Goal: Task Accomplishment & Management: Use online tool/utility

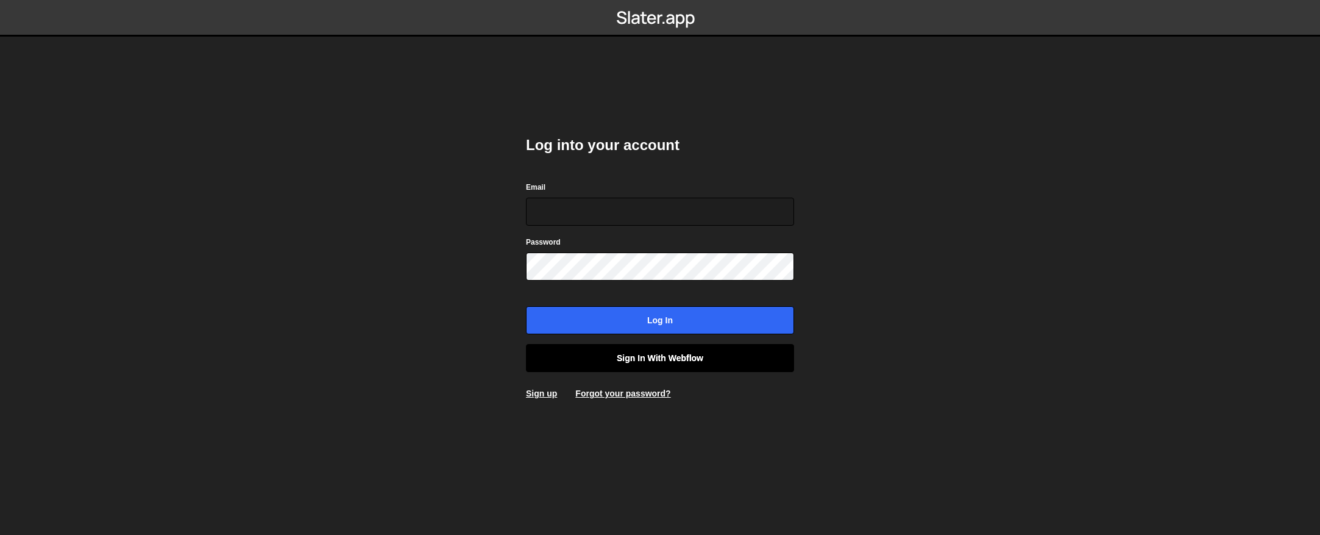
click at [630, 364] on link "Sign in with Webflow" at bounding box center [660, 358] width 268 height 28
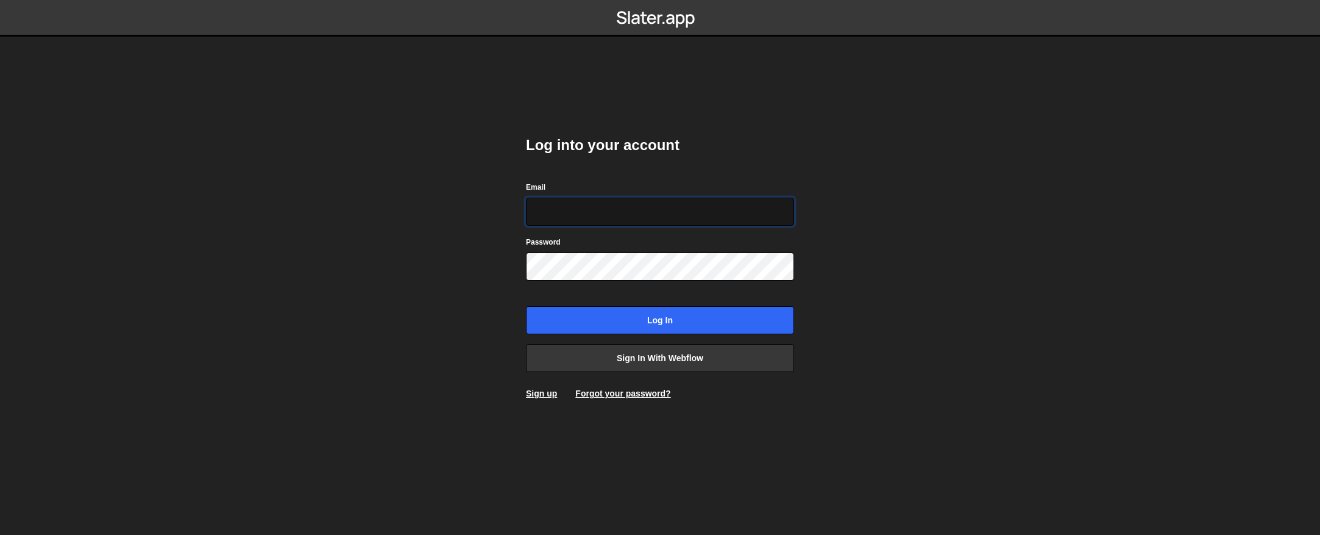
type input "contact@muratdesigns.com"
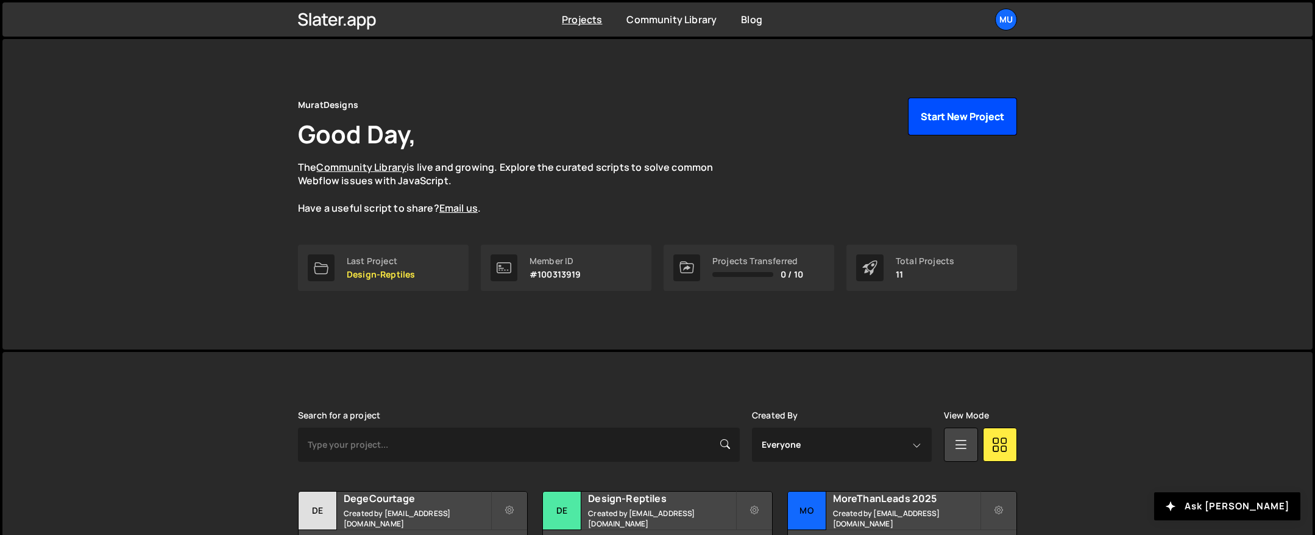
click at [951, 126] on button "Start New Project" at bounding box center [962, 117] width 109 height 38
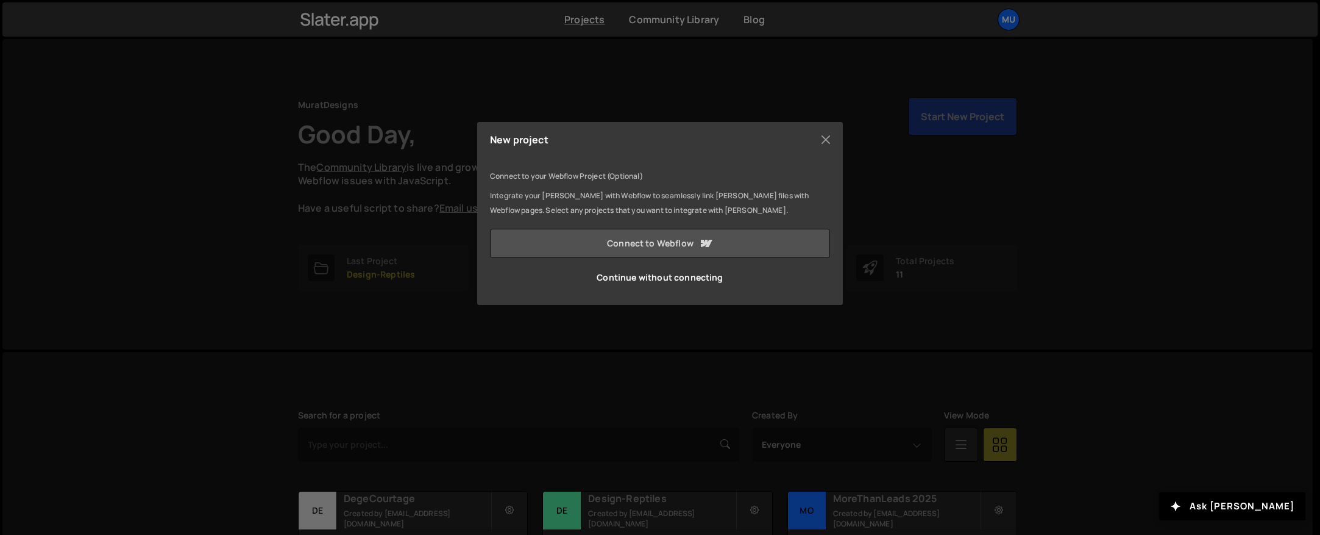
click at [645, 242] on link "Connect to Webflow" at bounding box center [660, 243] width 340 height 29
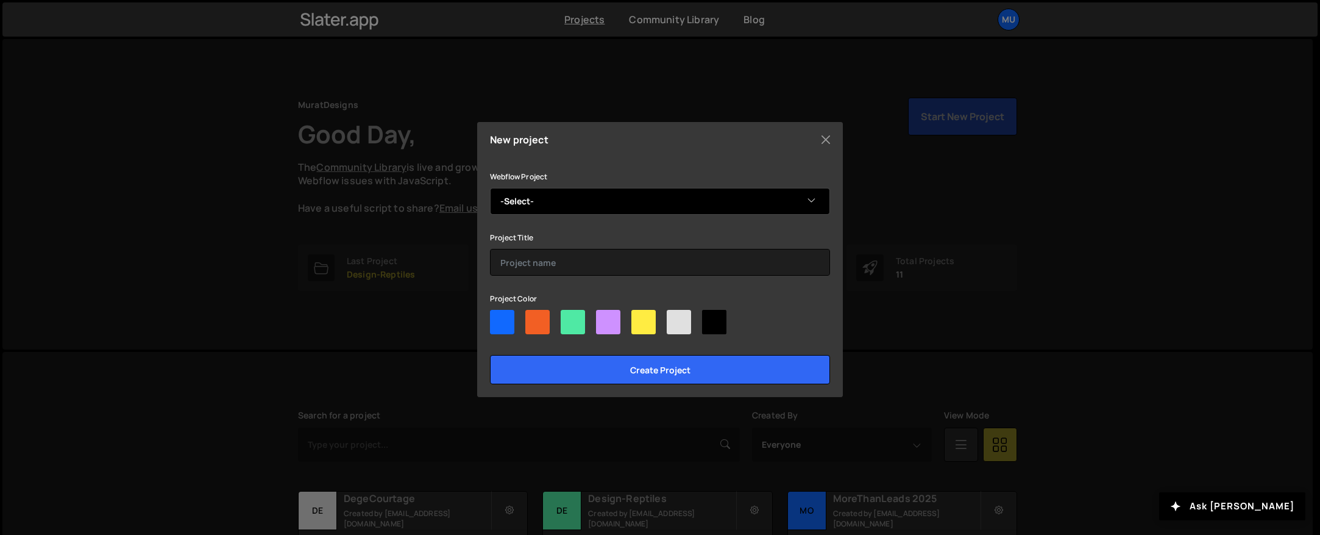
click at [621, 196] on select "-Select- GoGoCarWash" at bounding box center [660, 201] width 340 height 27
select select "67779e8583fdbd774b0e59cc"
click at [490, 188] on select "-Select- GoGoCarWash" at bounding box center [660, 201] width 340 height 27
click at [610, 328] on div at bounding box center [608, 322] width 24 height 24
click at [604, 318] on input"] "radio" at bounding box center [600, 314] width 8 height 8
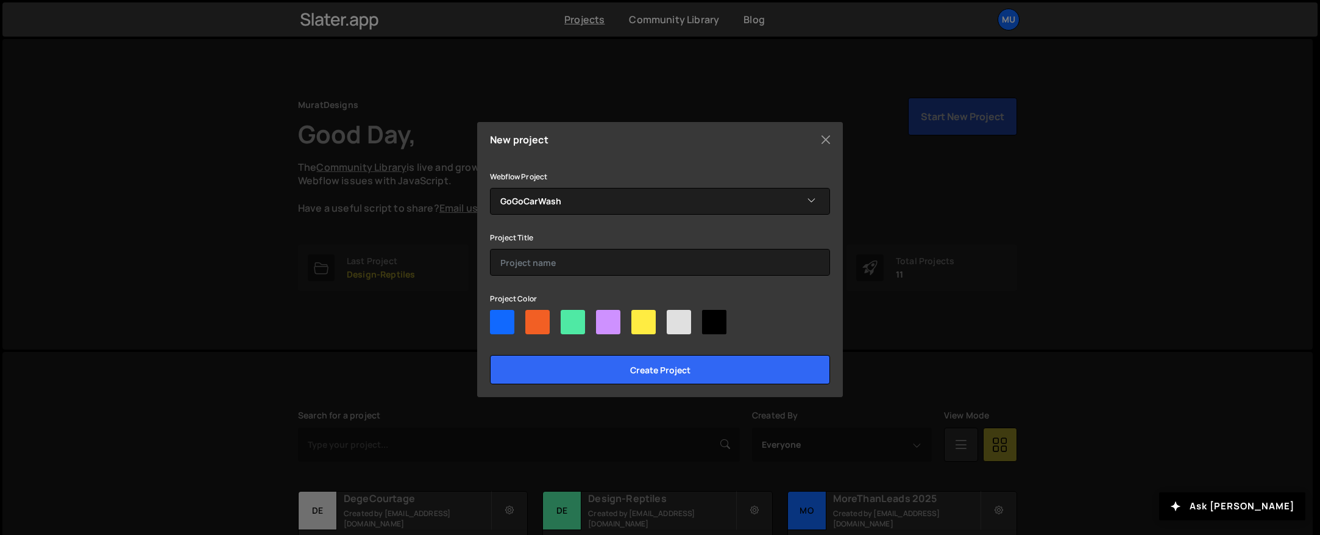
radio input"] "true"
click at [578, 269] on input "text" at bounding box center [660, 262] width 340 height 27
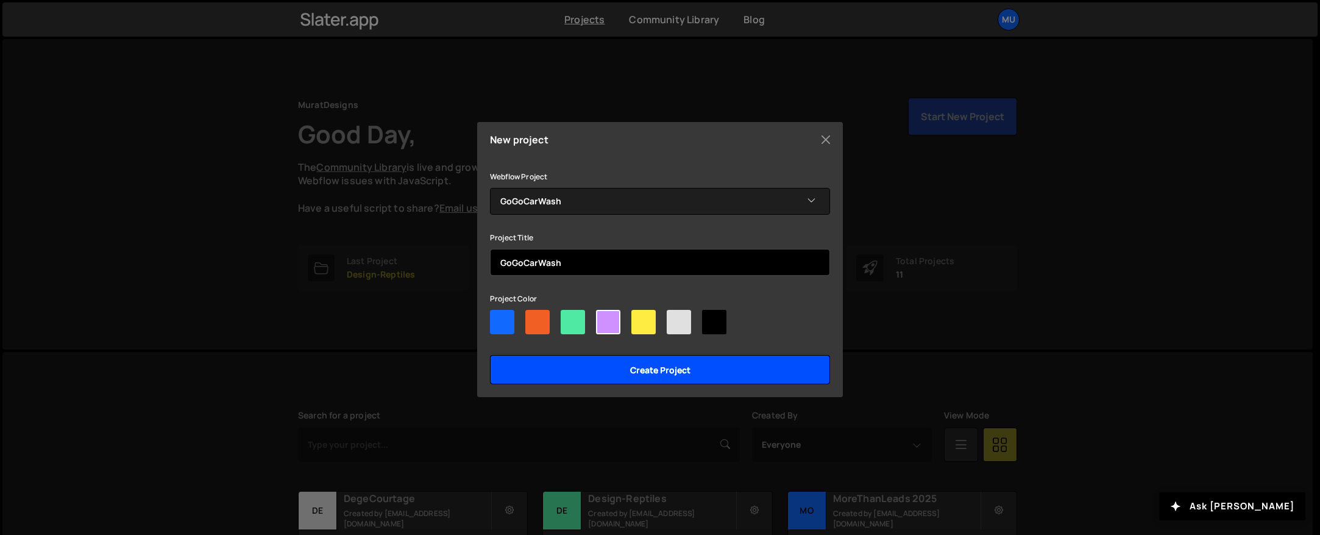
type input "GoGoCarWash"
click at [653, 362] on input "Create project" at bounding box center [660, 369] width 340 height 29
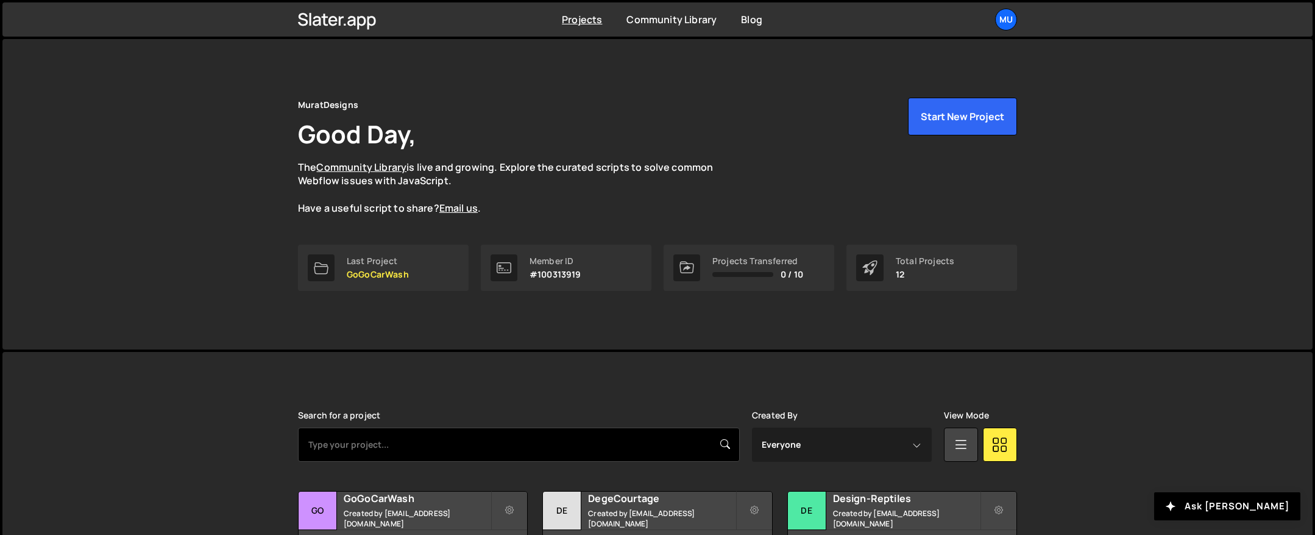
scroll to position [88, 0]
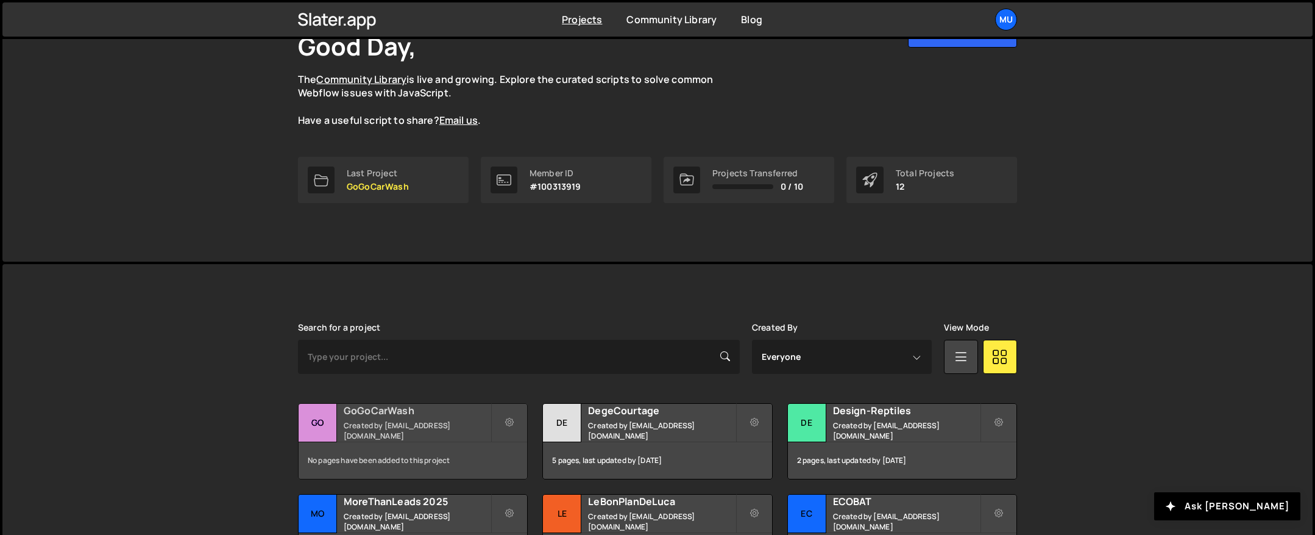
click at [416, 439] on div "GoGoCarWash Created by muratdesigns1@gmail.com" at bounding box center [413, 423] width 229 height 38
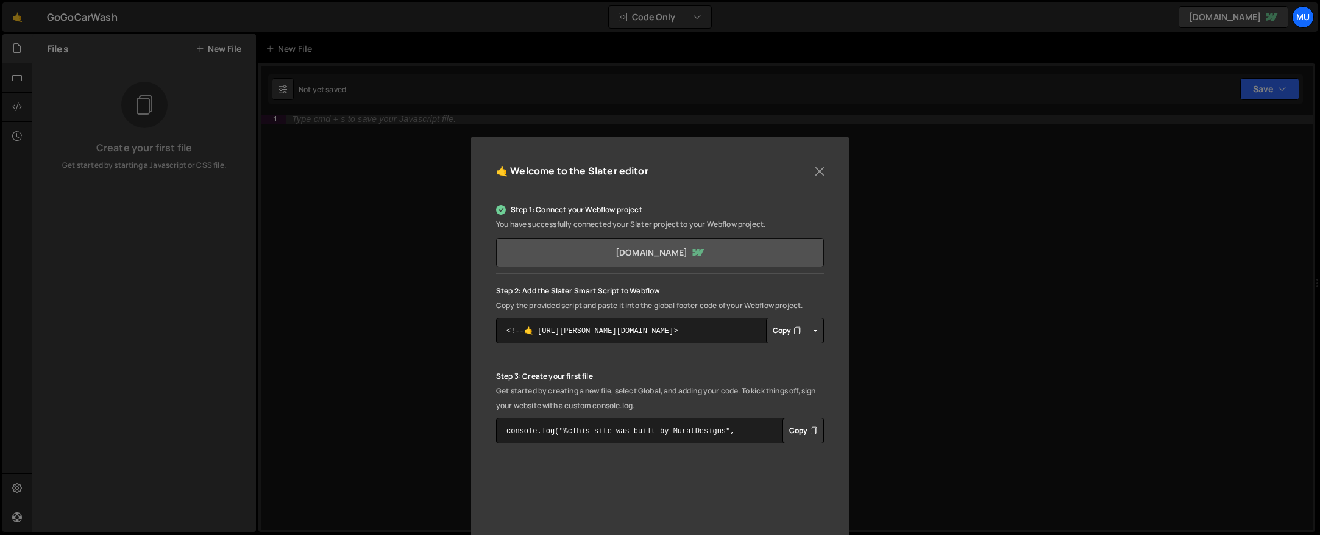
click at [675, 254] on link "[DOMAIN_NAME]" at bounding box center [660, 252] width 328 height 29
click at [780, 329] on button "Copy" at bounding box center [786, 331] width 41 height 26
click at [818, 169] on button "Close" at bounding box center [820, 171] width 18 height 18
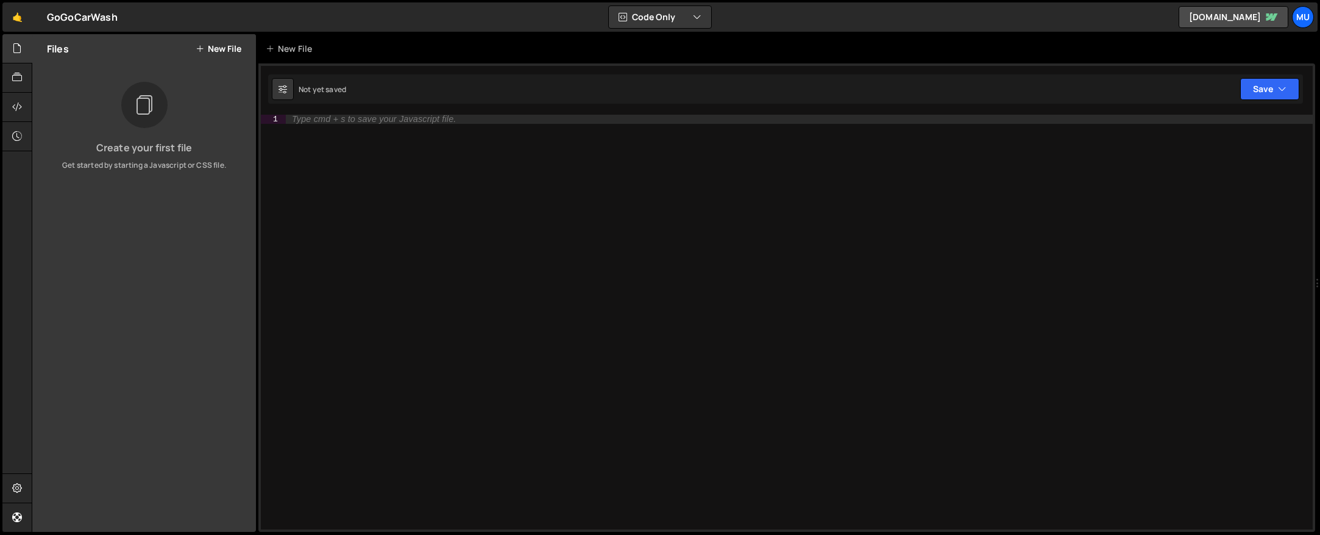
click at [455, 101] on div "Not yet saved Upgrade to Edit Save Save to Staging S Not saved S G" at bounding box center [785, 88] width 1035 height 29
click at [416, 115] on div "Type cmd + s to save your Javascript file." at bounding box center [374, 119] width 164 height 9
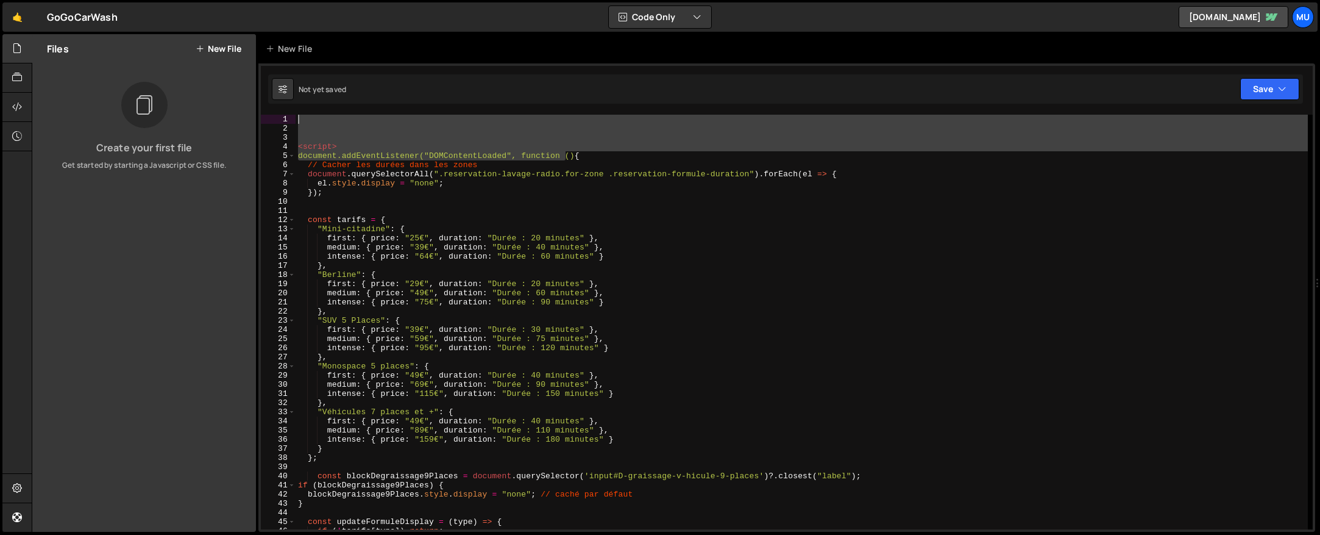
drag, startPoint x: 565, startPoint y: 154, endPoint x: 266, endPoint y: 112, distance: 301.6
click at [266, 112] on div "1 2 3 4 5 6 7 8 9 10 11 12 13 14 15 16 17 18 19 20 21 22 23 24 25 26 27 28 29 3…" at bounding box center [786, 297] width 1057 height 468
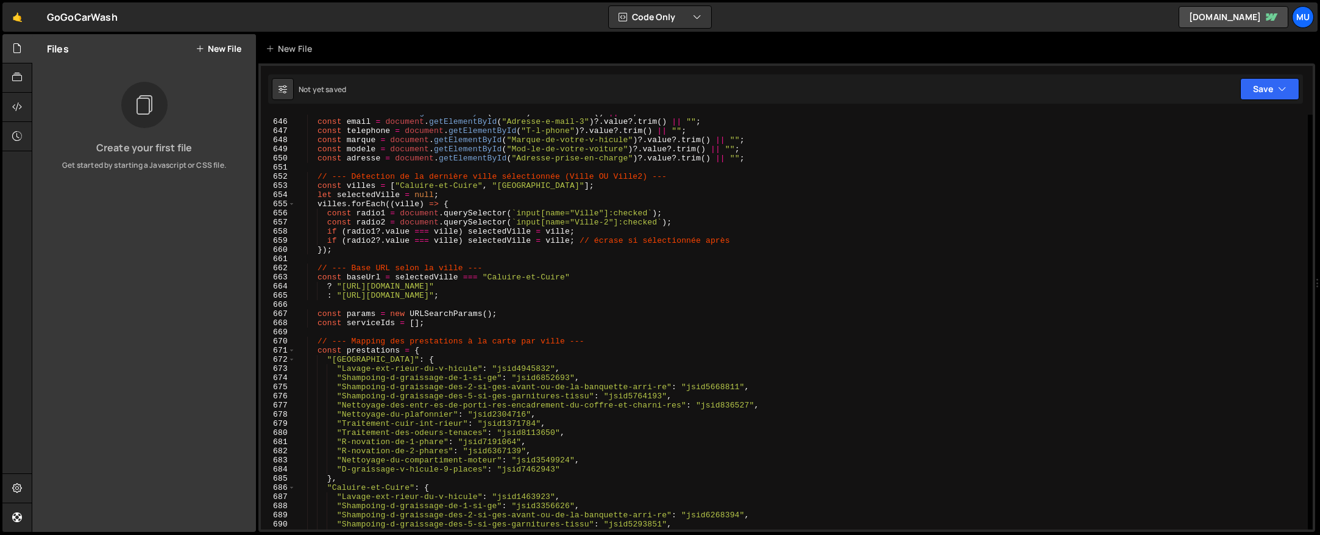
scroll to position [7331, 0]
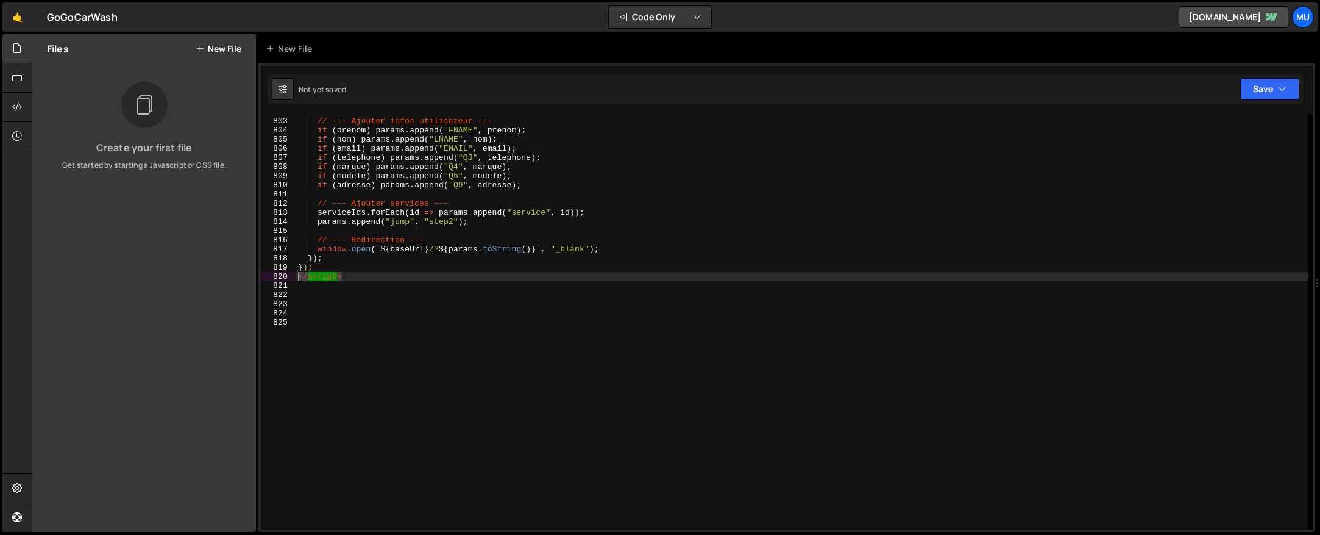
drag, startPoint x: 345, startPoint y: 279, endPoint x: 289, endPoint y: 277, distance: 56.1
click at [289, 277] on div "() { 802 803 804 805 806 807 808 809 810 811 812 813 814 815 816 817 818 819 82…" at bounding box center [787, 322] width 1052 height 414
type textarea "</script>"
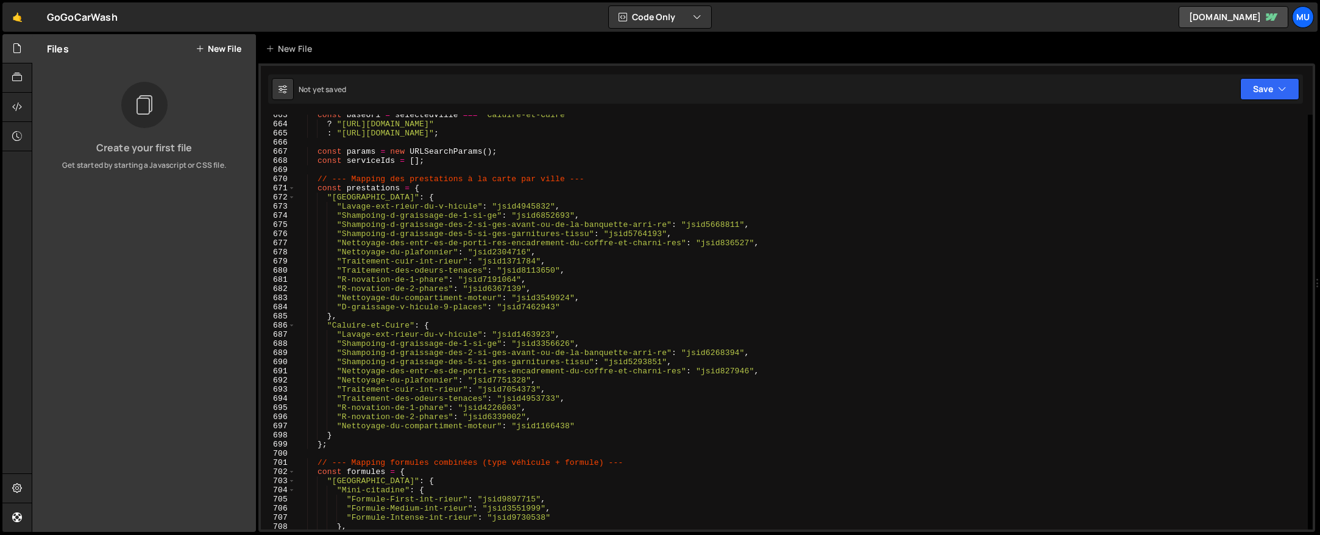
scroll to position [7322, 0]
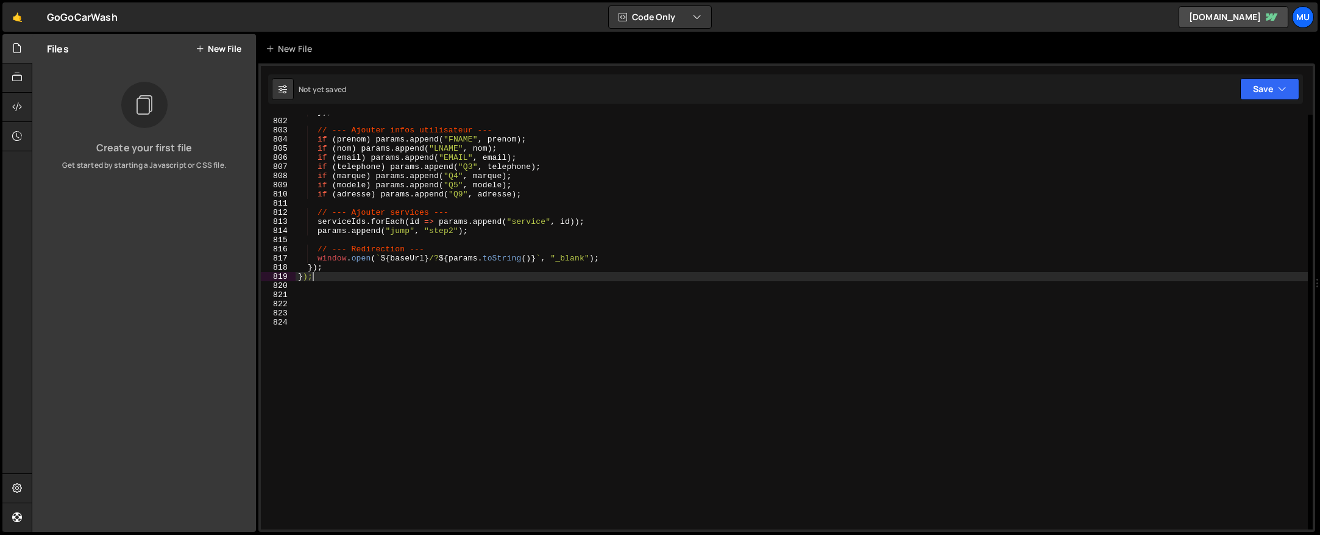
click at [307, 278] on div "}) ; // --- Ajouter infos utilisateur --- if ( prenom ) params . append ( "FNAM…" at bounding box center [802, 323] width 1012 height 433
type textarea "};"
click at [473, 279] on div "}) ; // --- Ajouter infos utilisateur --- if ( prenom ) params . append ( "FNAM…" at bounding box center [802, 323] width 1012 height 433
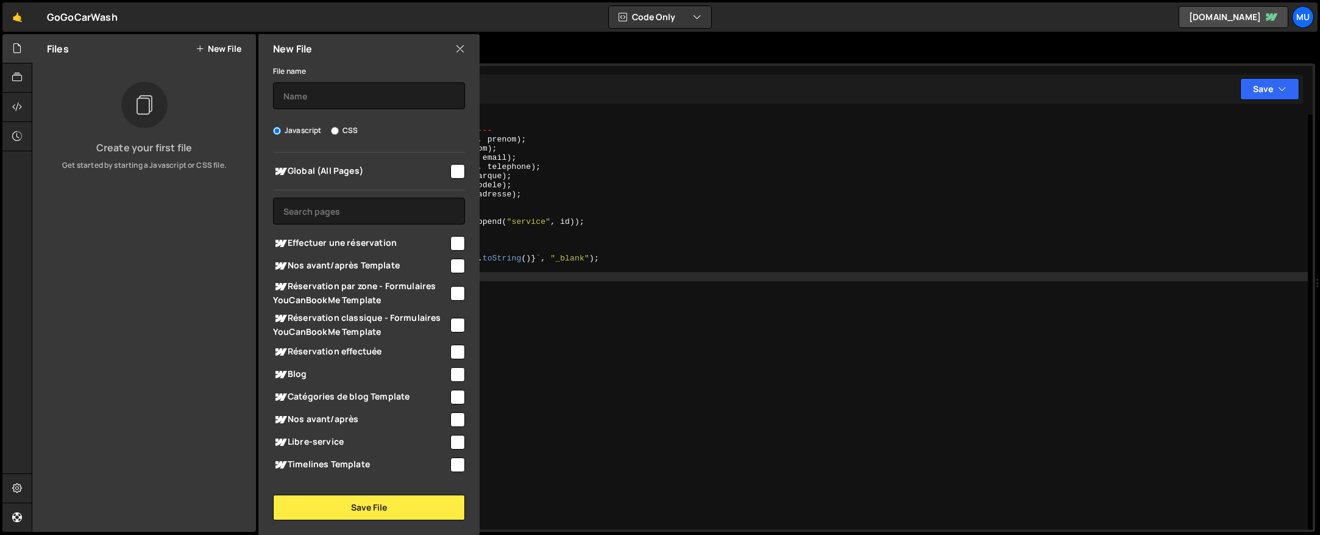
click at [371, 250] on div "Effectuer une réservation" at bounding box center [369, 243] width 192 height 23
click at [450, 243] on input "checkbox" at bounding box center [457, 243] width 15 height 15
checkbox input "true"
click at [325, 87] on input "text" at bounding box center [369, 95] width 192 height 27
type input "Effectuer une réservation"
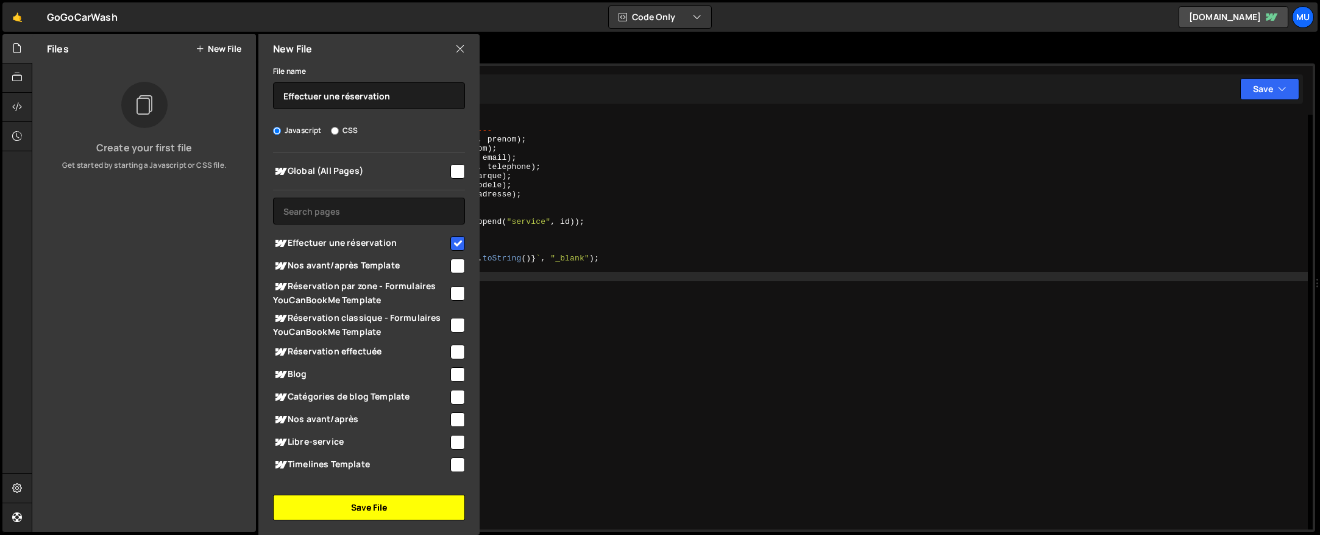
click at [402, 514] on button "Save File" at bounding box center [369, 507] width 192 height 26
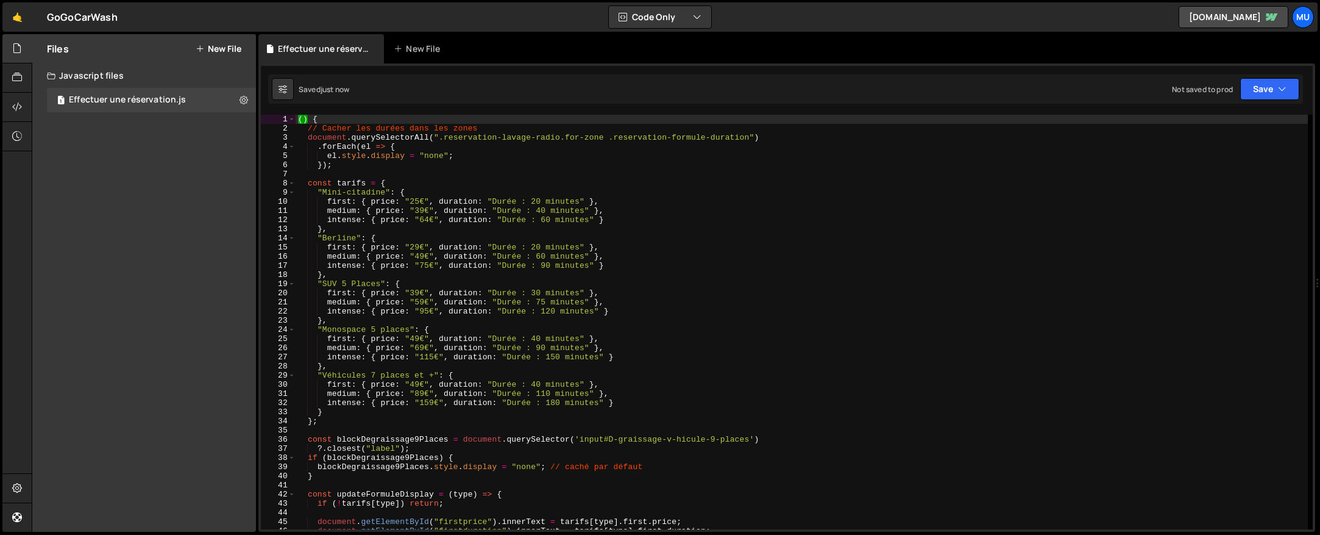
click at [683, 410] on div "( ) { // Cacher les durées dans les zones document . querySelectorAll ( ".reser…" at bounding box center [802, 331] width 1012 height 433
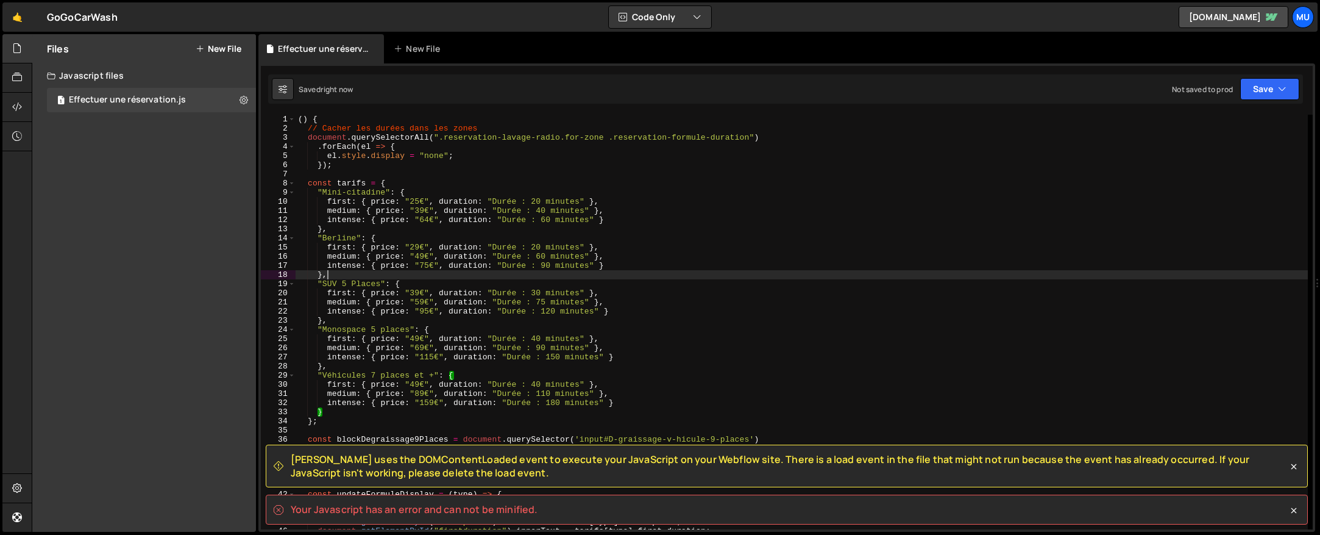
click at [645, 272] on div "( ) { // Cacher les durées dans les zones document . querySelectorAll ( ".reser…" at bounding box center [802, 331] width 1012 height 433
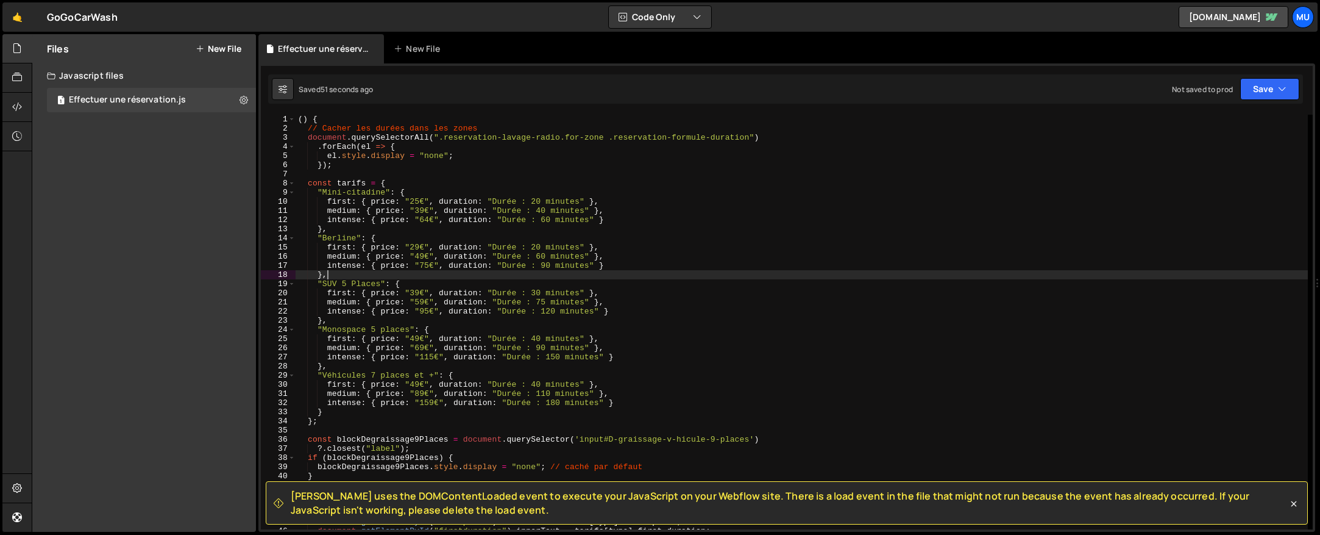
click at [503, 349] on div "( ) { // Cacher les durées dans les zones document . querySelectorAll ( ".reser…" at bounding box center [802, 331] width 1012 height 433
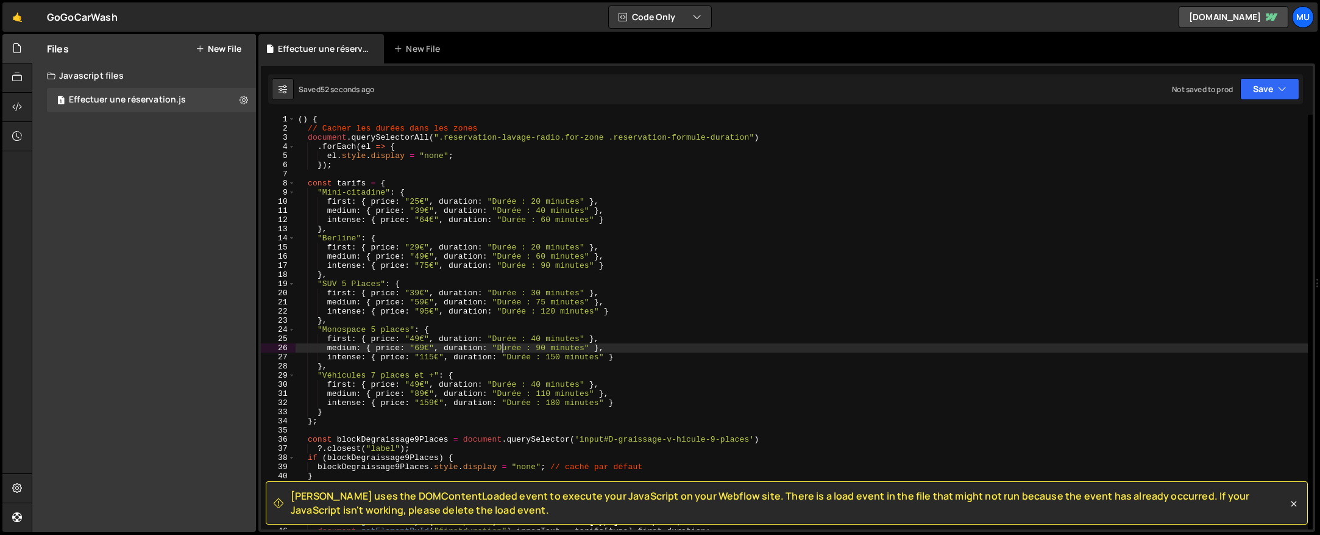
type textarea "};"
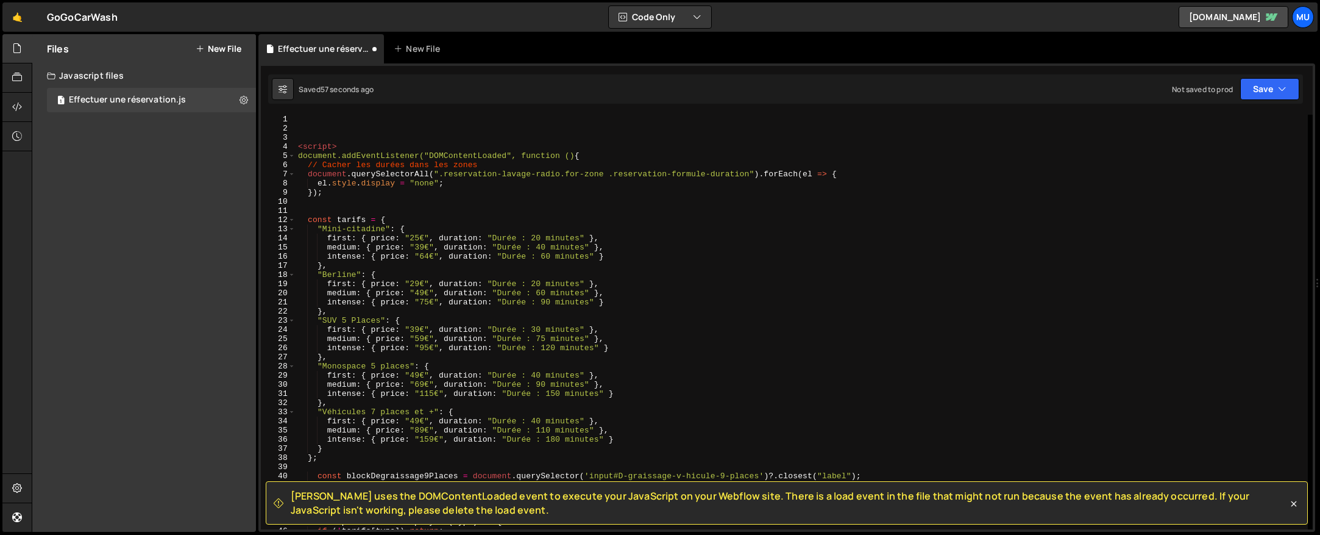
scroll to position [0, 0]
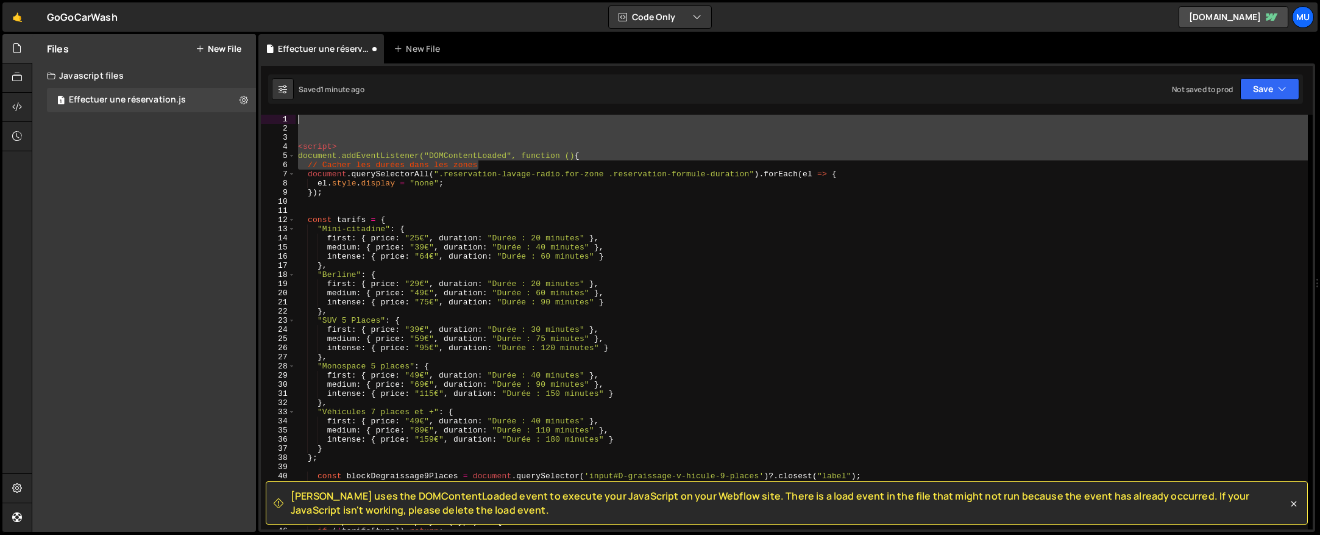
drag, startPoint x: 514, startPoint y: 163, endPoint x: 265, endPoint y: 96, distance: 258.2
click at [265, 96] on div "[PERSON_NAME] uses the DOMContentLoaded event to execute your JavaScript on you…" at bounding box center [786, 297] width 1057 height 468
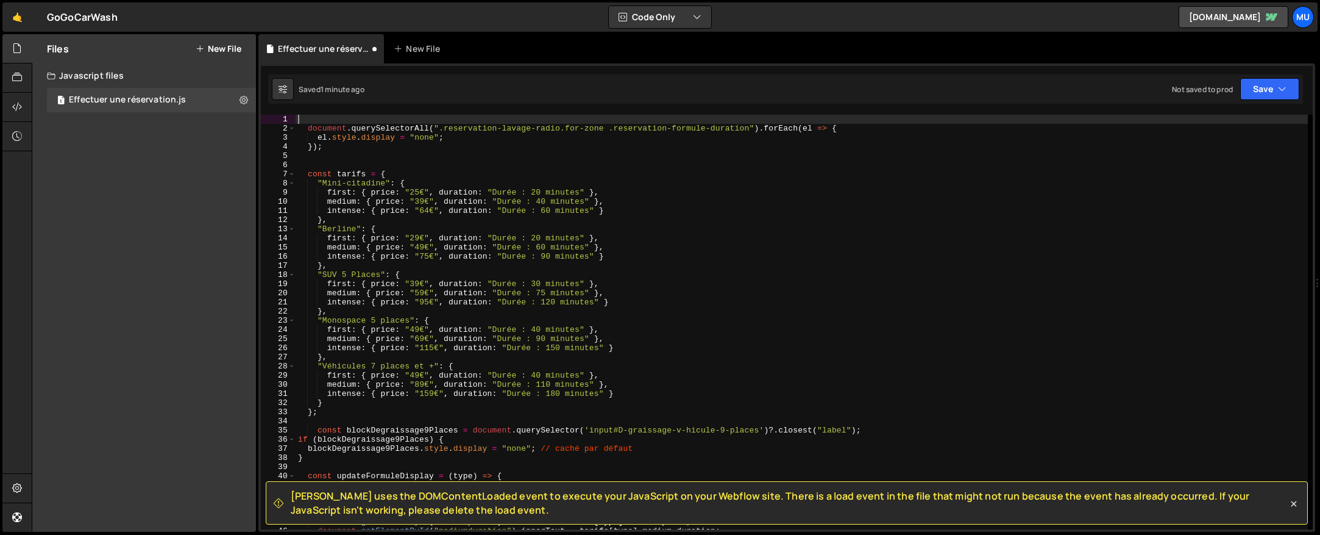
click at [308, 129] on div "document . querySelectorAll ( ".reservation-lavage-radio.for-zone .reservation-…" at bounding box center [802, 331] width 1012 height 433
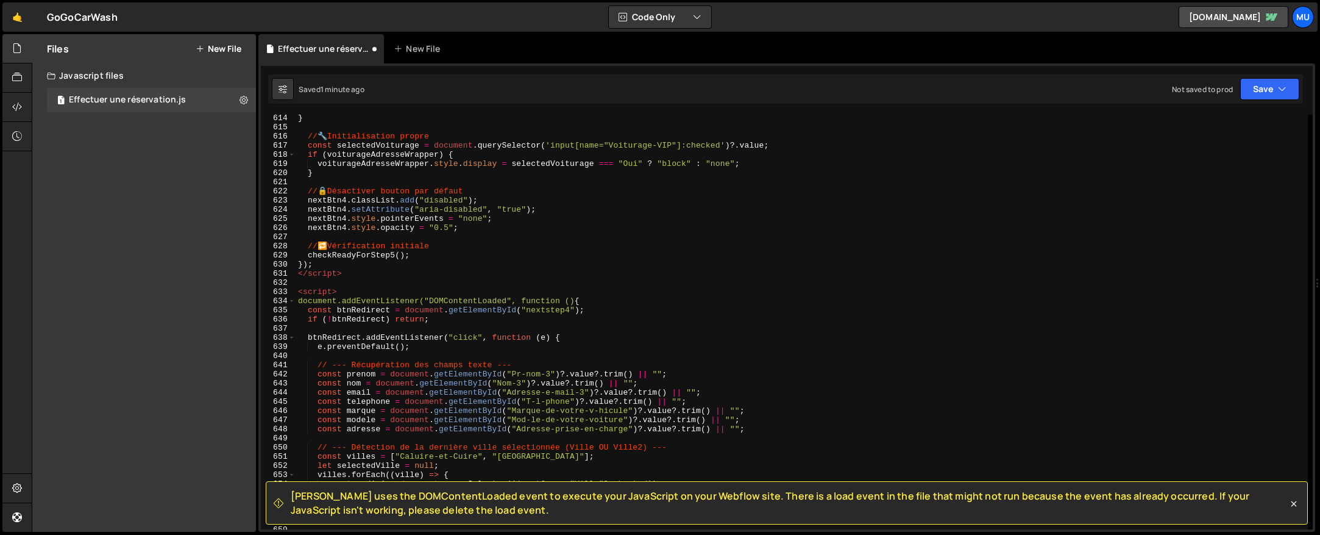
scroll to position [7313, 0]
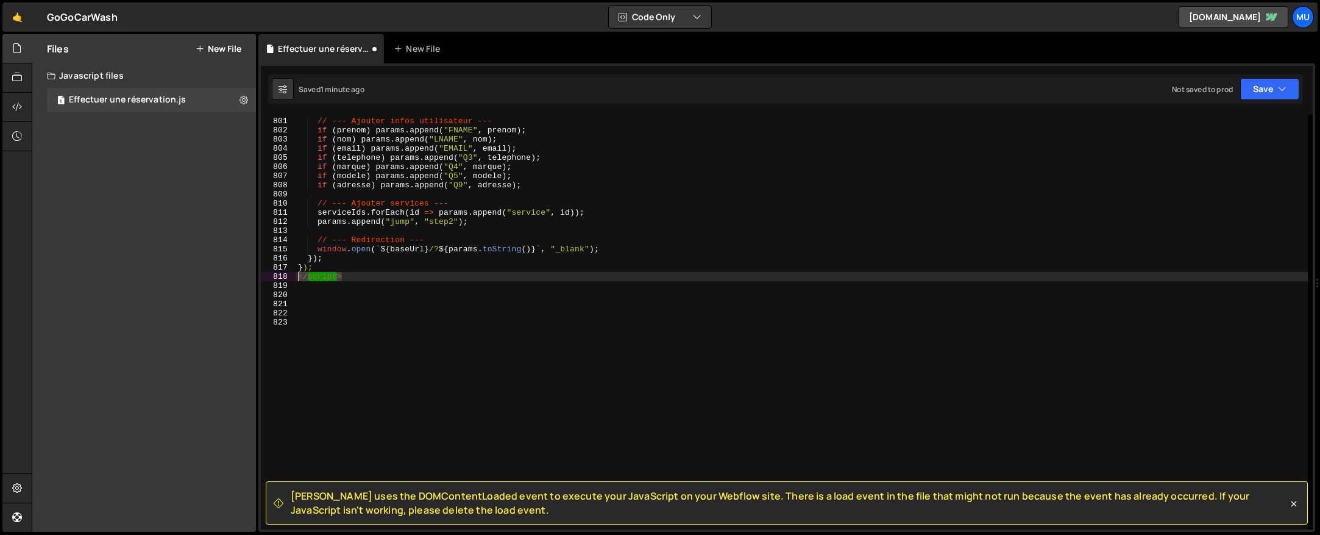
drag, startPoint x: 329, startPoint y: 277, endPoint x: 285, endPoint y: 274, distance: 43.4
click at [285, 274] on div "document.querySelectorAll(".reservation-lavage-radio.for-zone .reservation-form…" at bounding box center [787, 322] width 1052 height 414
type textarea "</script>"
type textarea "});"
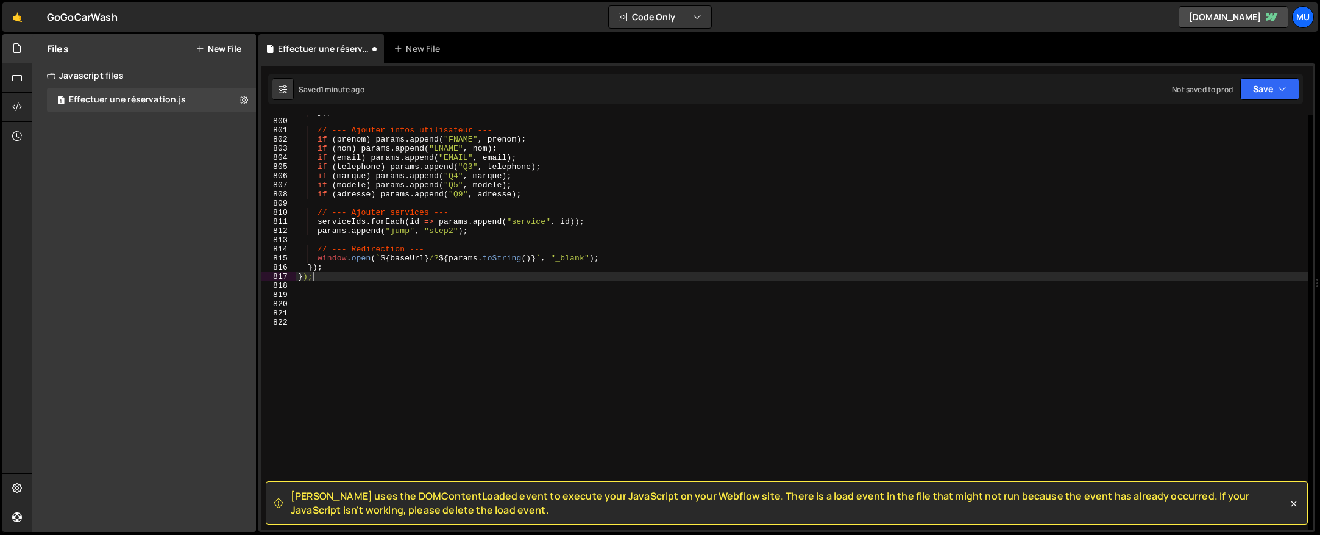
scroll to position [7304, 0]
click at [685, 305] on div "}) ; // --- Ajouter infos utilisateur --- if ( prenom ) params . append ( "FNAM…" at bounding box center [802, 323] width 1012 height 433
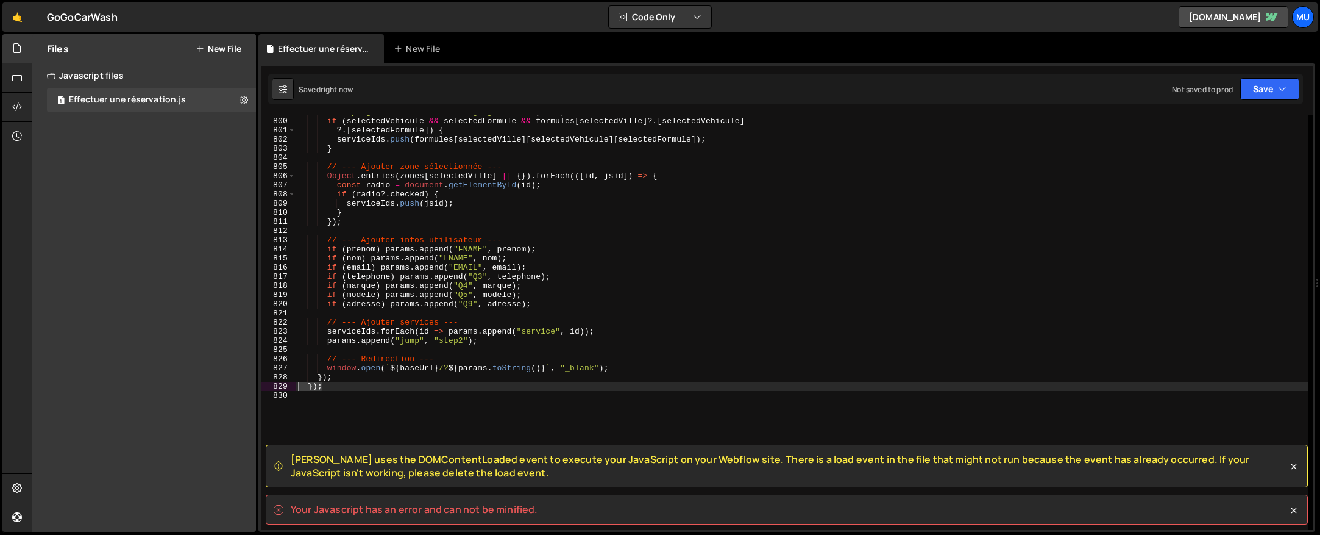
drag, startPoint x: 342, startPoint y: 386, endPoint x: 265, endPoint y: 382, distance: 77.0
click at [265, 382] on div "if (adresse) params.append("Q9", adresse); 799 800 801 802 803 804 805 806 807 …" at bounding box center [787, 322] width 1052 height 414
type textarea "});"
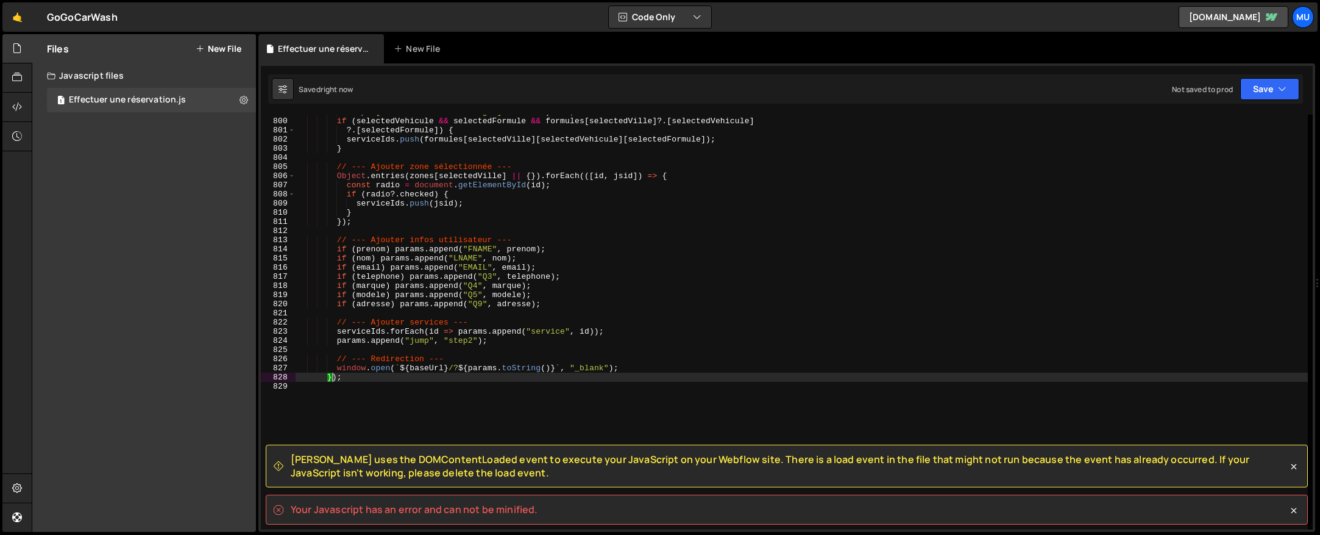
click at [361, 372] on div "'input[name="Formule-de-lavage"]:checked' ) ?. id ; if ( selectedVehicule && se…" at bounding box center [802, 323] width 1012 height 433
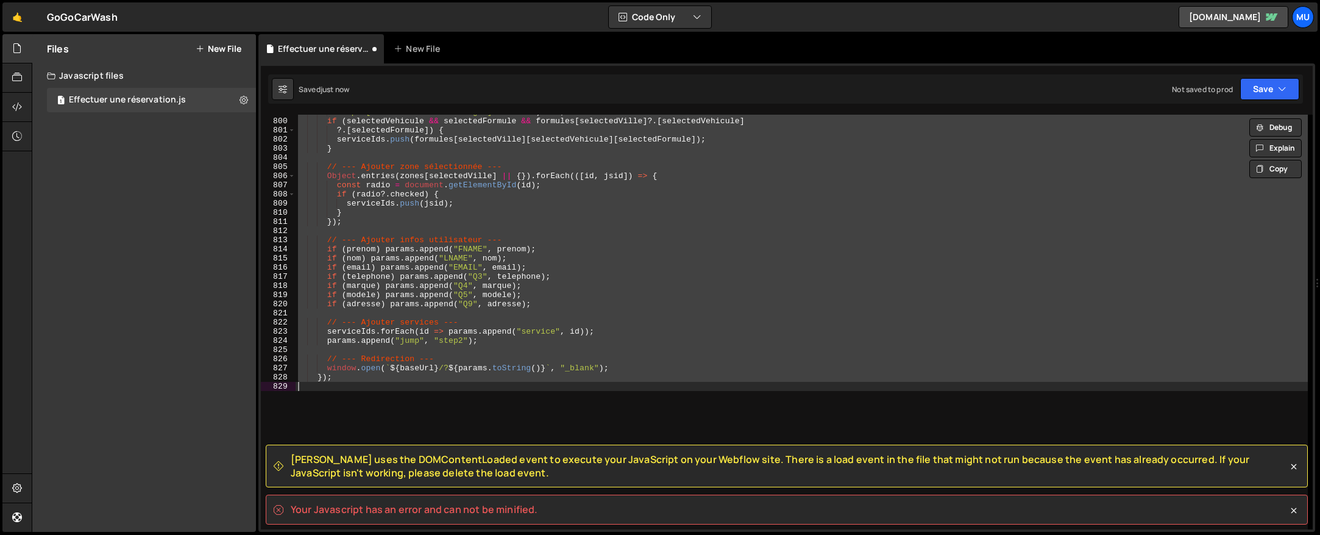
click at [361, 372] on div "'input[name="Formule-de-lavage"]:checked' ) ?. id ; if ( selectedVehicule && se…" at bounding box center [802, 322] width 1012 height 414
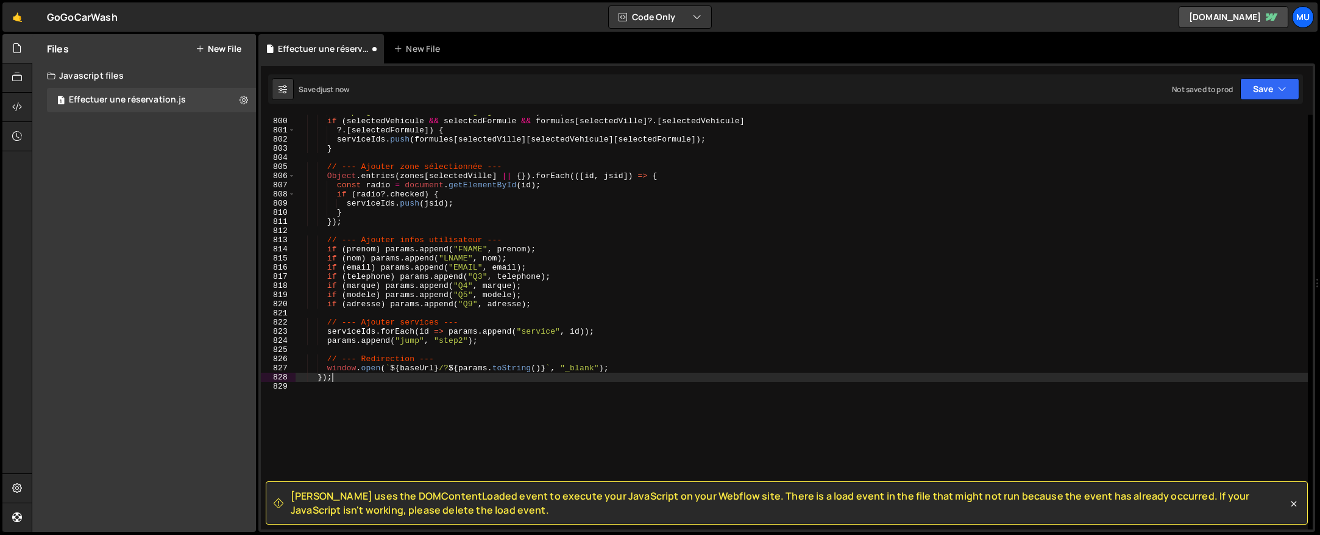
click at [321, 377] on div "'input[name="Formule-de-lavage"]:checked' ) ?. id ; if ( selectedVehicule && se…" at bounding box center [802, 323] width 1012 height 433
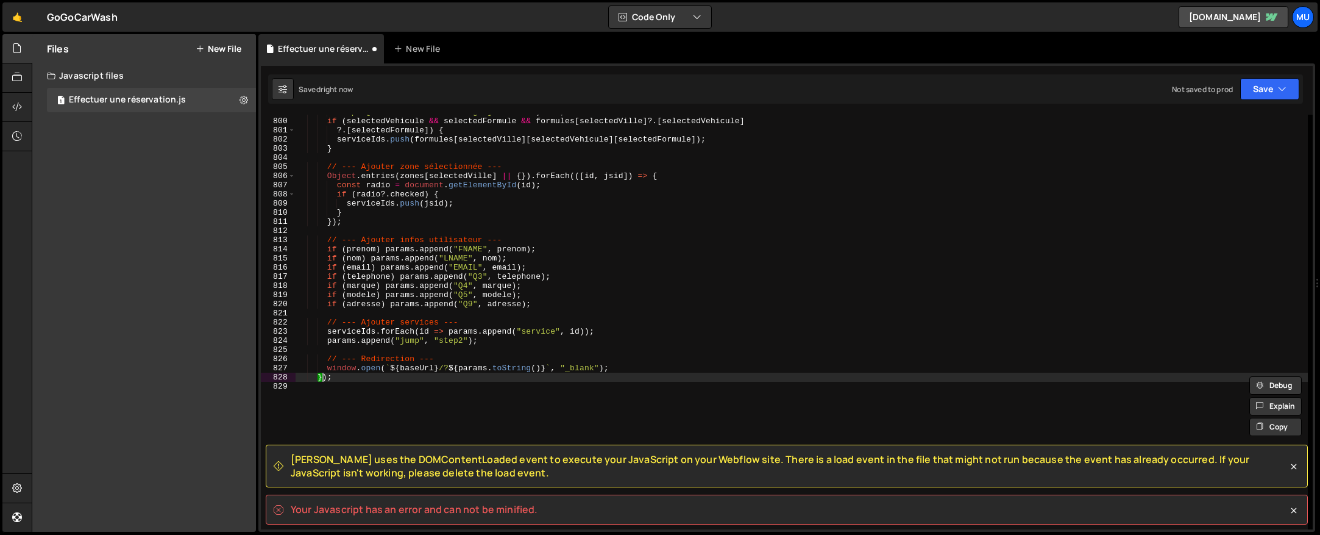
type textarea "}); });"
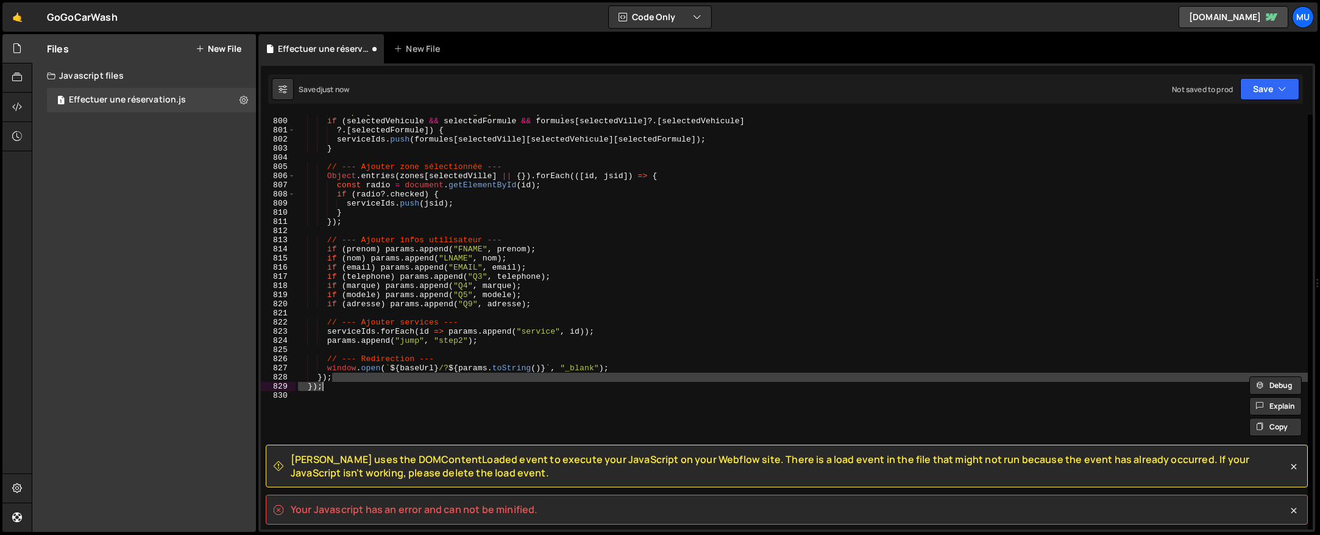
click at [323, 395] on div "'input[name="Formule-de-lavage"]:checked' ) ?. id ; if ( selectedVehicule && se…" at bounding box center [802, 323] width 1012 height 433
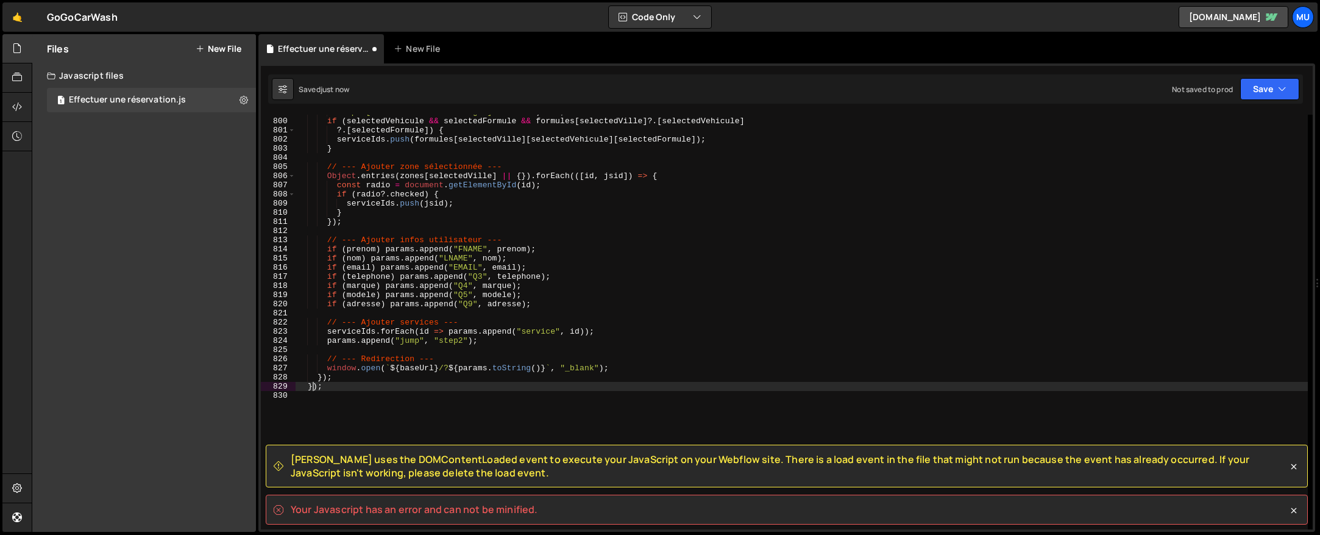
click at [313, 389] on div "'input[name="Formule-de-lavage"]:checked' ) ?. id ; if ( selectedVehicule && se…" at bounding box center [802, 323] width 1012 height 433
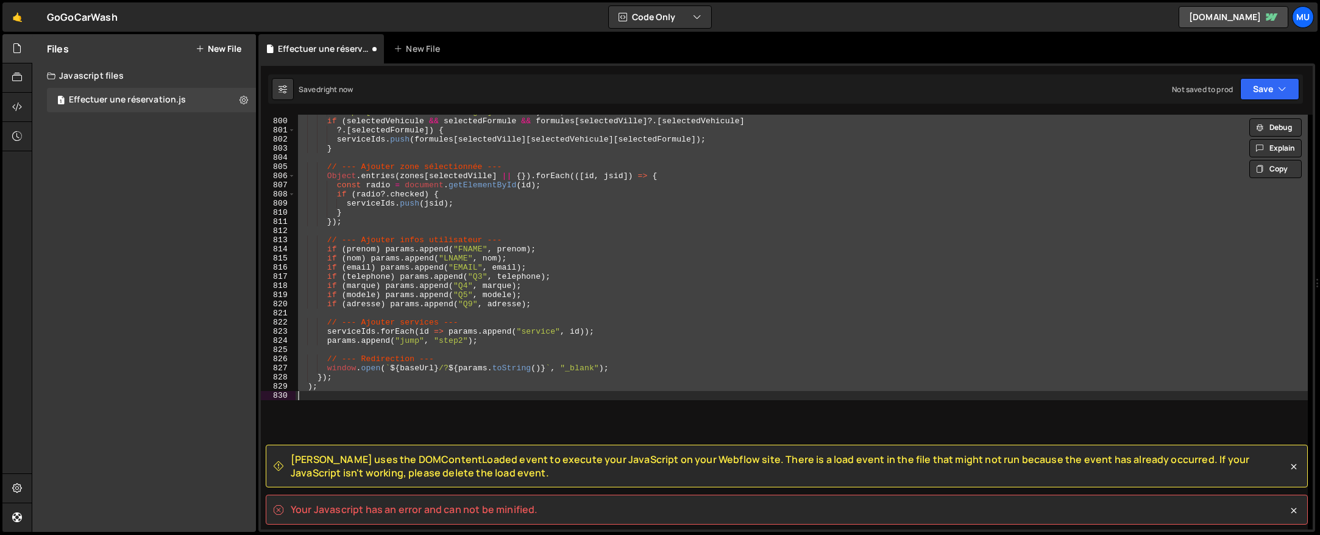
type textarea "});"
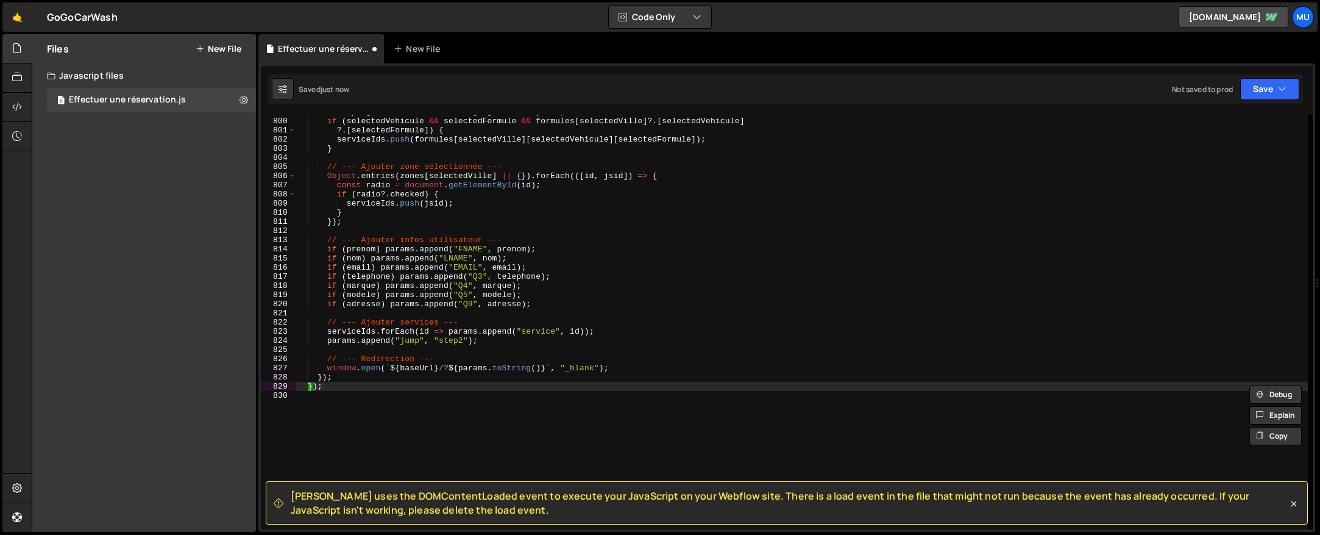
scroll to position [7377, 0]
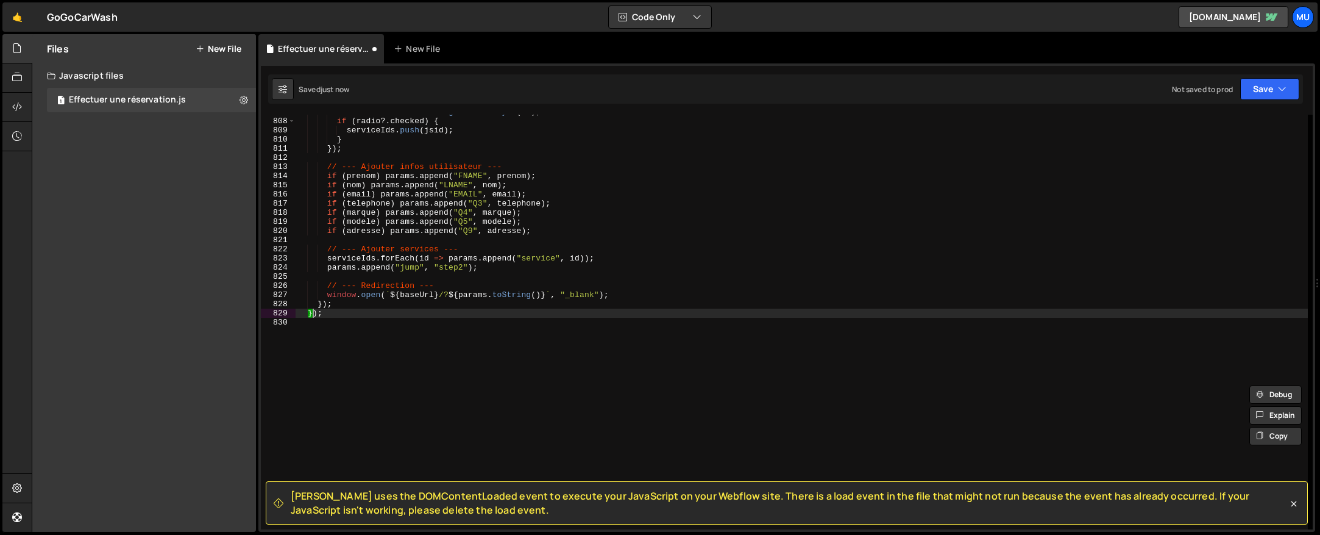
click at [392, 344] on div "const radio = document . getElementById ( id ) ; if ( radio ?. checked ) { serv…" at bounding box center [802, 323] width 1012 height 433
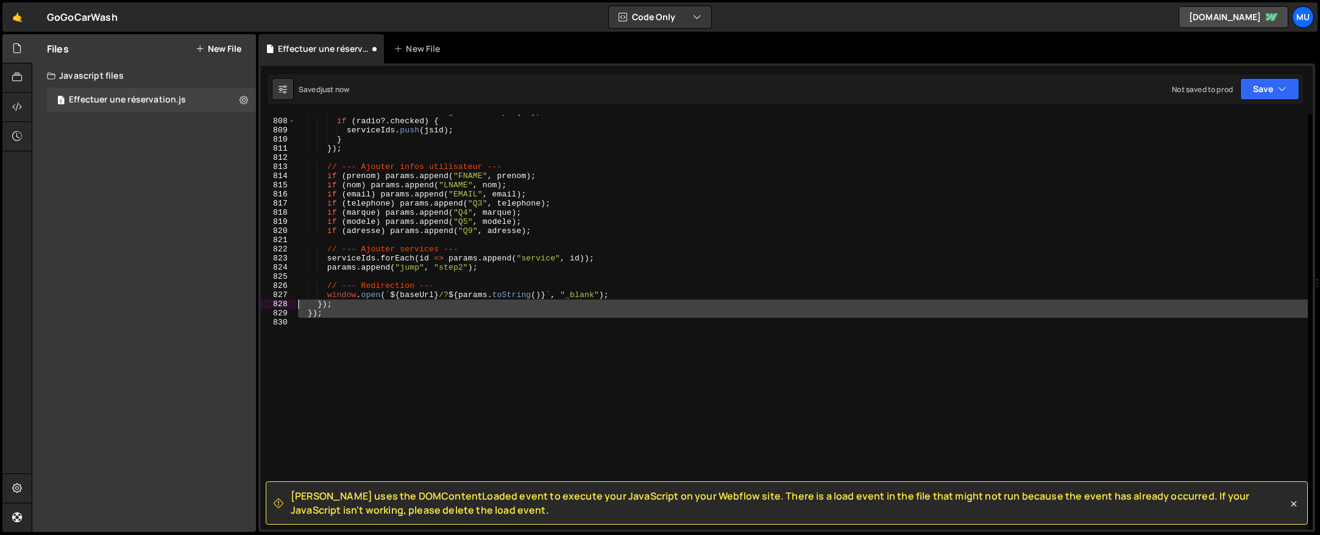
drag, startPoint x: 345, startPoint y: 322, endPoint x: 257, endPoint y: 307, distance: 89.1
click at [257, 307] on div "Files New File Create your first file Get started by starting a Javascript or C…" at bounding box center [676, 283] width 1289 height 498
paste textarea "}"
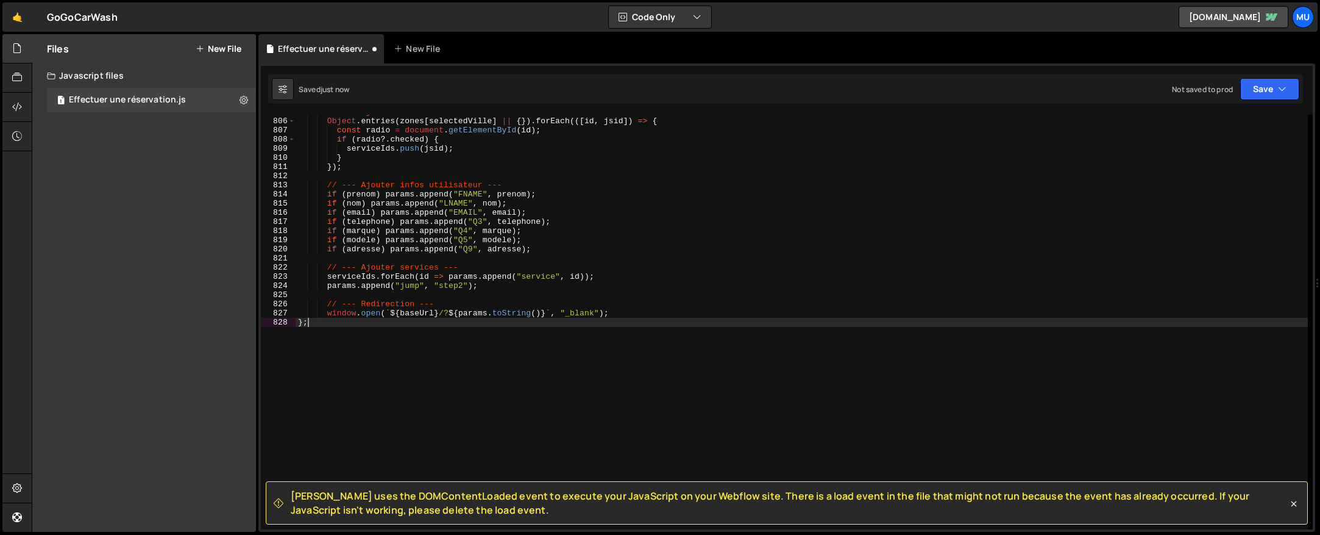
scroll to position [7359, 0]
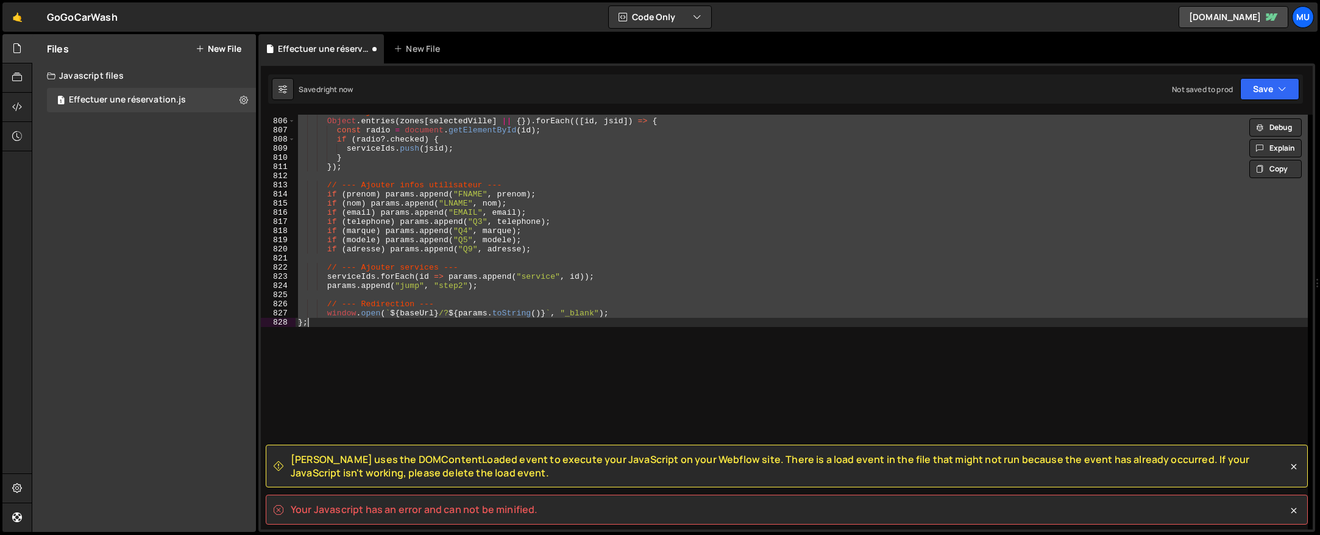
click at [597, 343] on div "// --- Ajouter zone sélectionnée --- Object . entries ( zones [ selectedVille ]…" at bounding box center [802, 322] width 1012 height 414
type textarea "};"
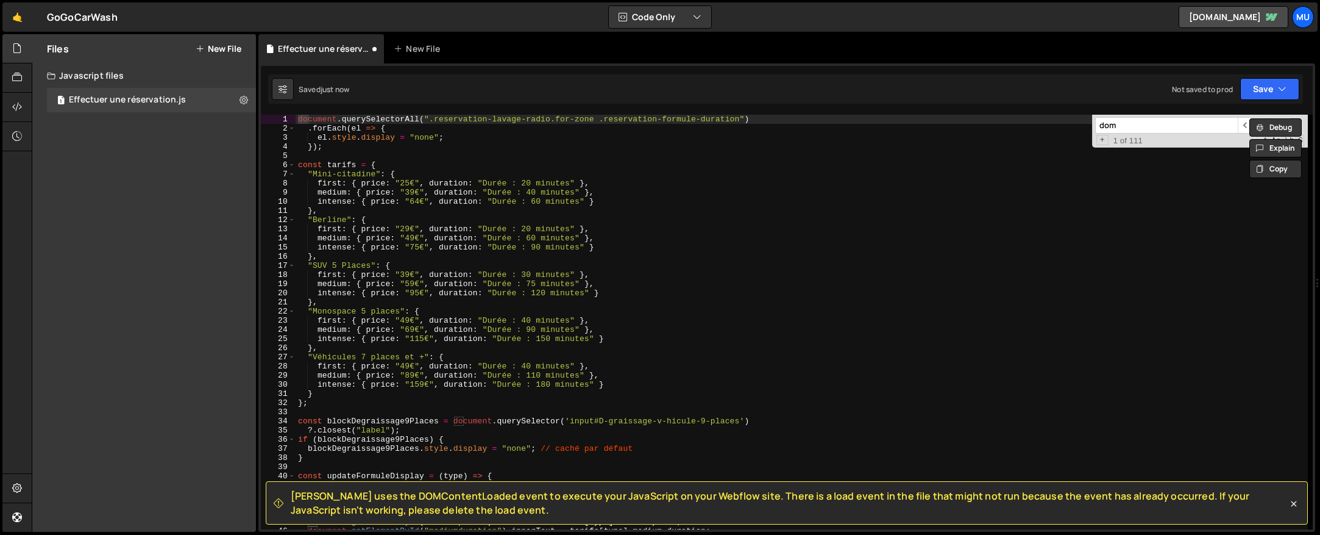
scroll to position [5662, 0]
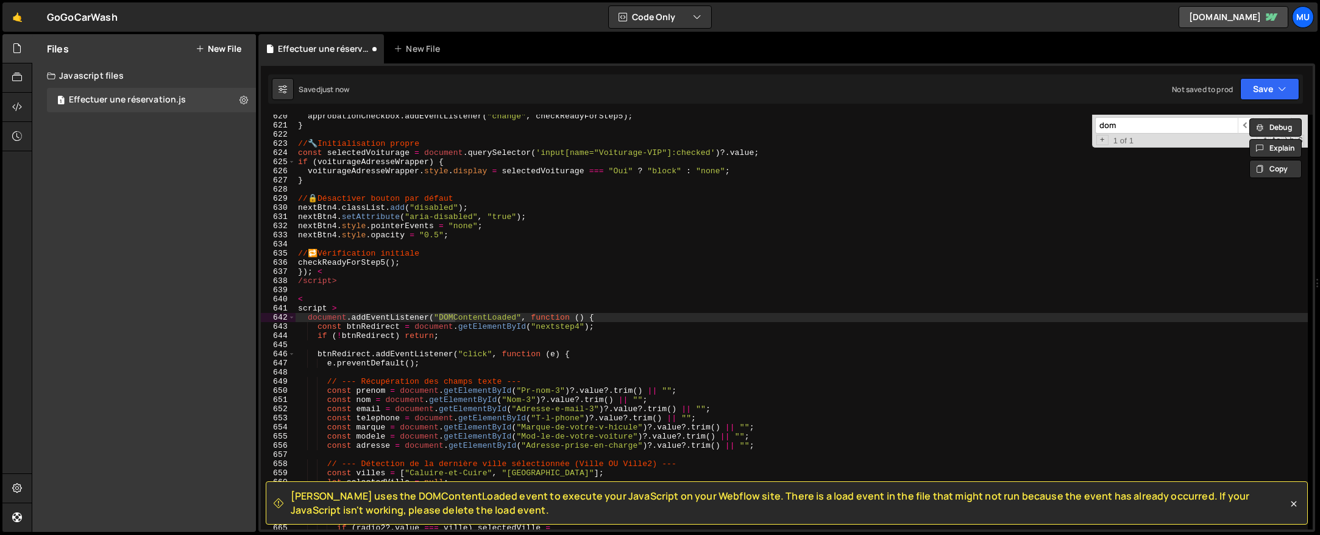
type input "dom"
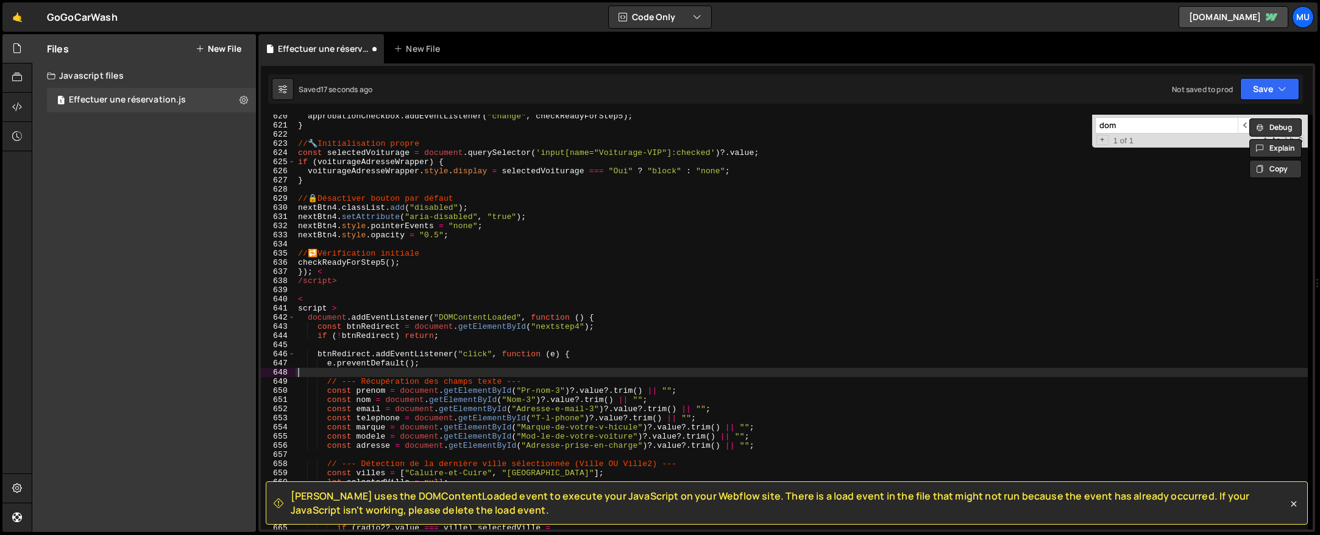
click at [733, 376] on div "approbationCheckbox . addEventListener ( "change" , checkReadyForStep5 ) ; } //…" at bounding box center [802, 328] width 1012 height 433
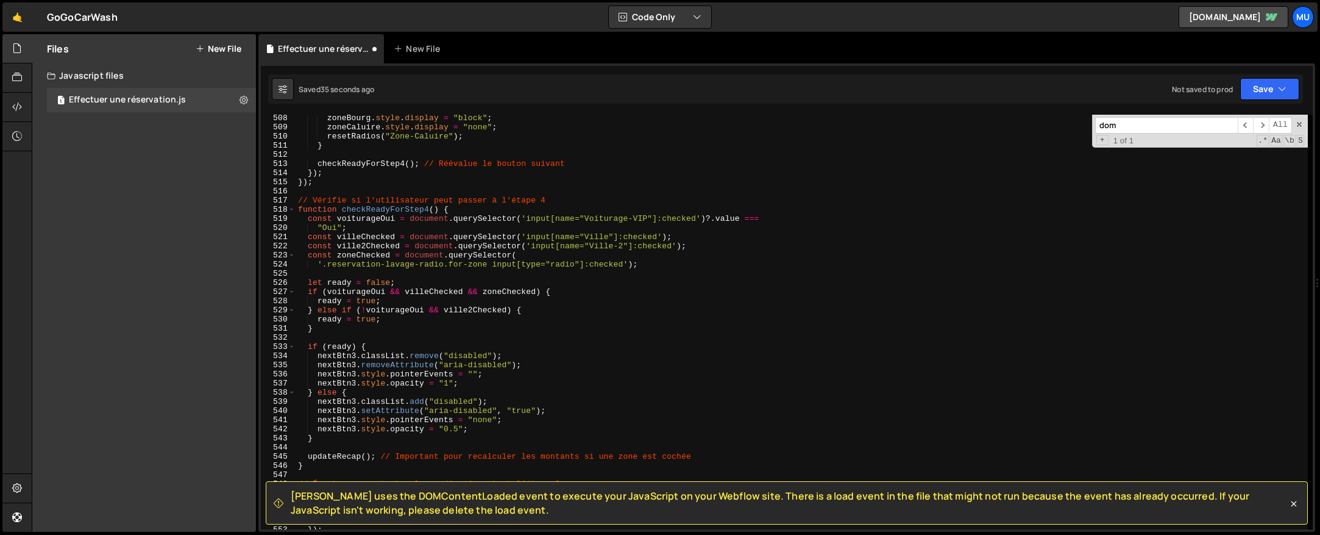
scroll to position [4637, 0]
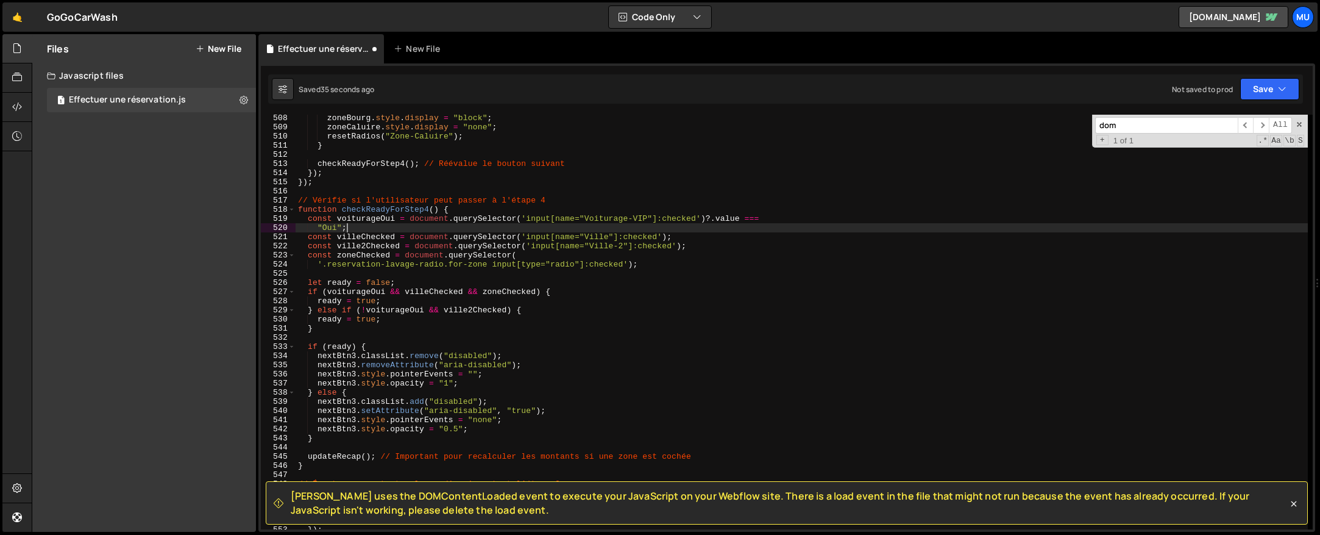
click at [769, 227] on div "zoneBourg . style . display = "block" ; zoneCaluire . style . display = "none" …" at bounding box center [802, 329] width 1012 height 433
click at [602, 238] on div "zoneBourg . style . display = "block" ; zoneCaluire . style . display = "none" …" at bounding box center [802, 329] width 1012 height 433
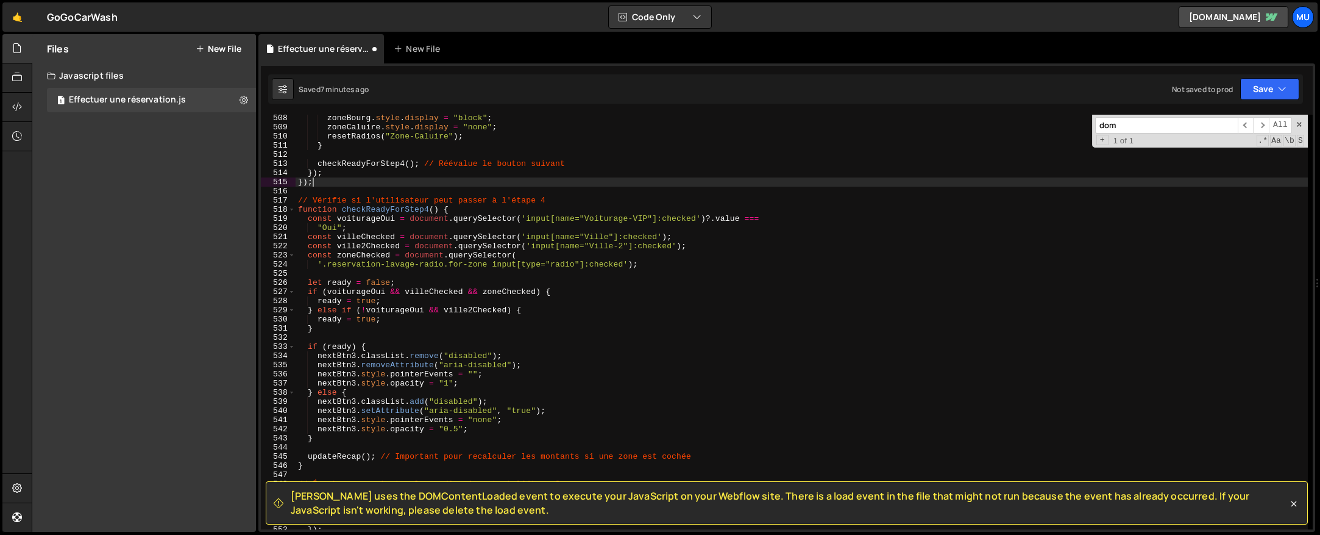
click at [471, 179] on div "zoneBourg . style . display = "block" ; zoneCaluire . style . display = "none" …" at bounding box center [802, 329] width 1012 height 433
type textarea "[DOMAIN_NAME](`${baseUrl}/?${params.toString()}`, "_blank"); };"
